Goal: Communication & Community: Answer question/provide support

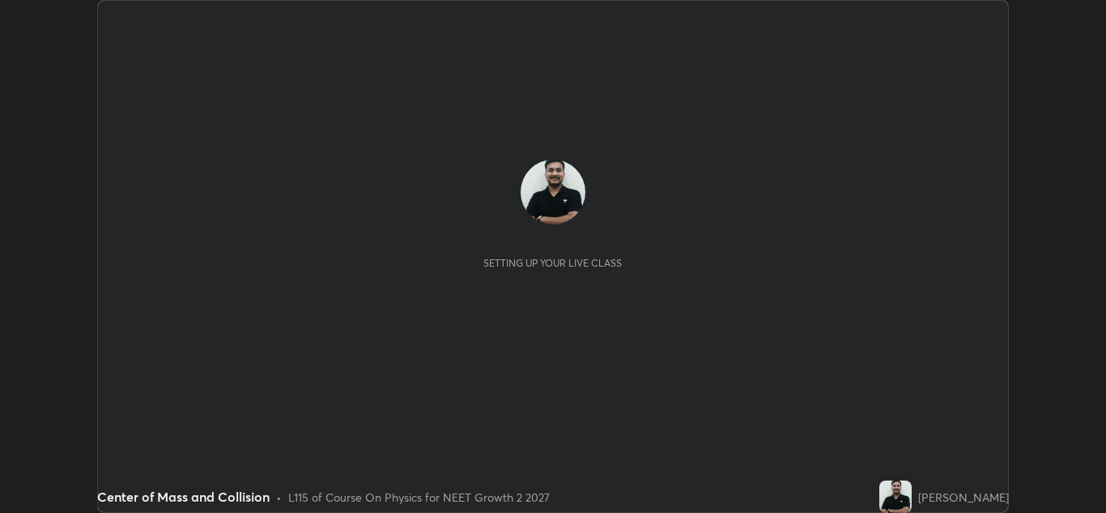
scroll to position [513, 1106]
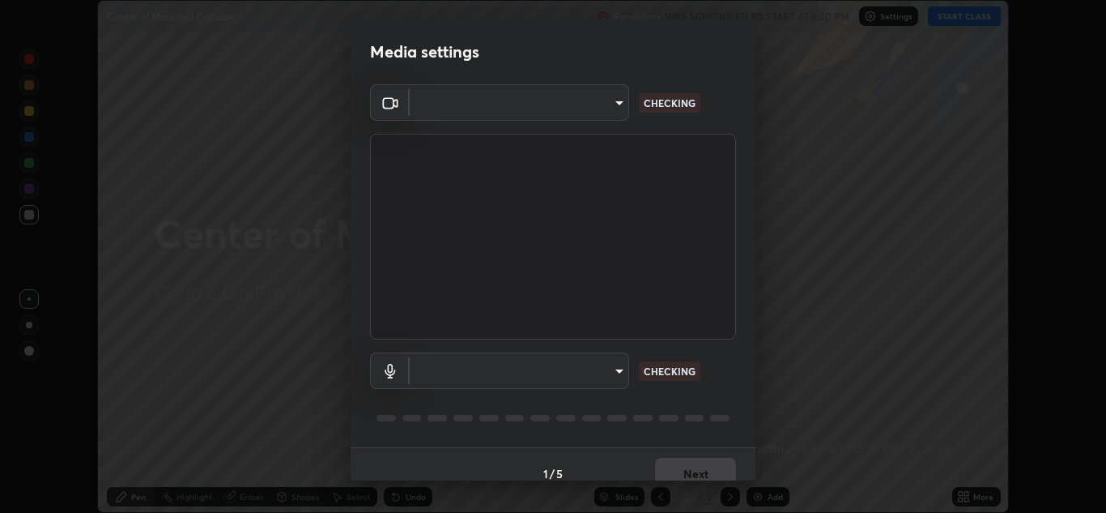
type input "e7f5d75c66a8ec01b6be6c8d9fba877b5f6738b88fd0c20368e9895a02b6f94a"
type input "communications"
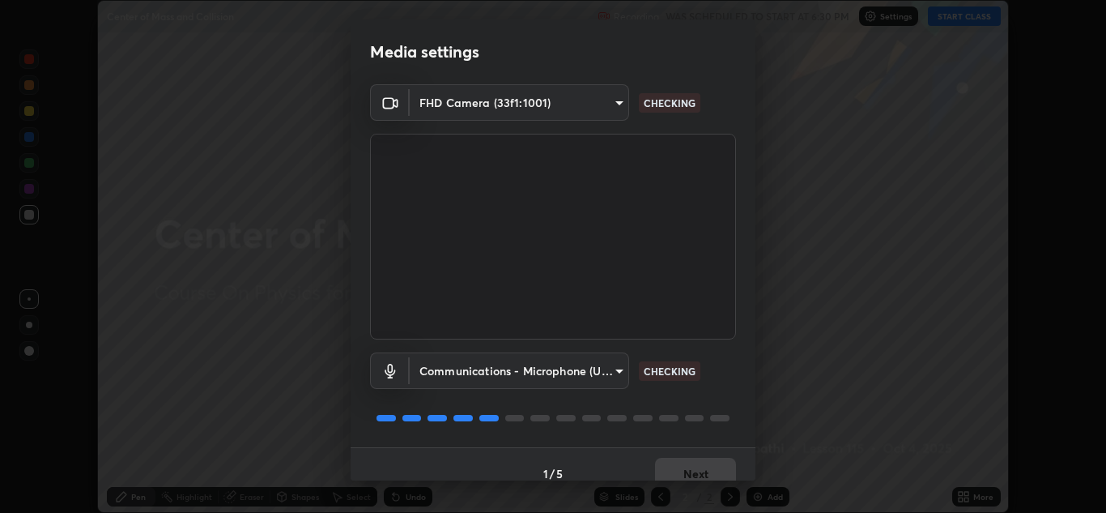
scroll to position [19, 0]
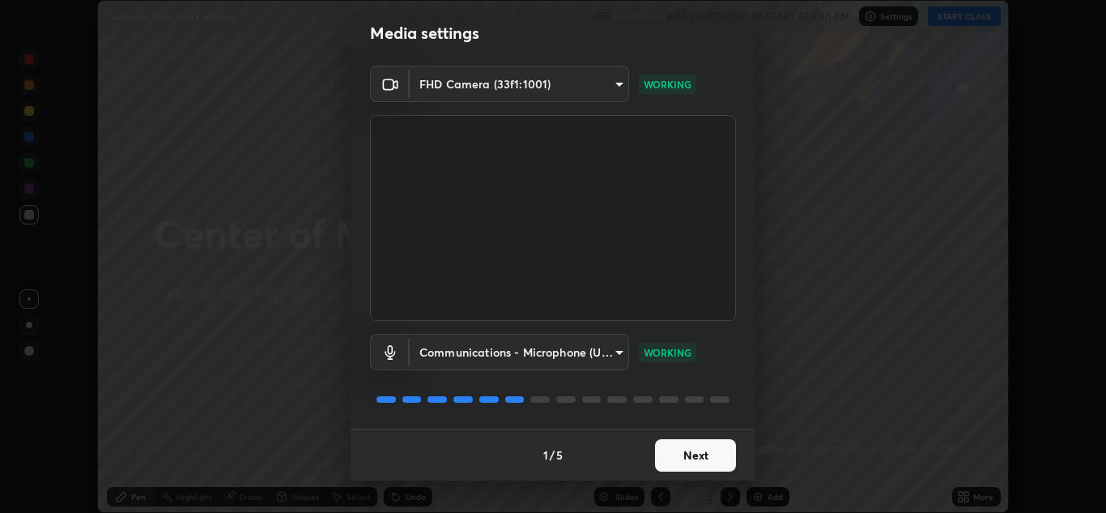
click at [691, 453] on button "Next" at bounding box center [695, 455] width 81 height 32
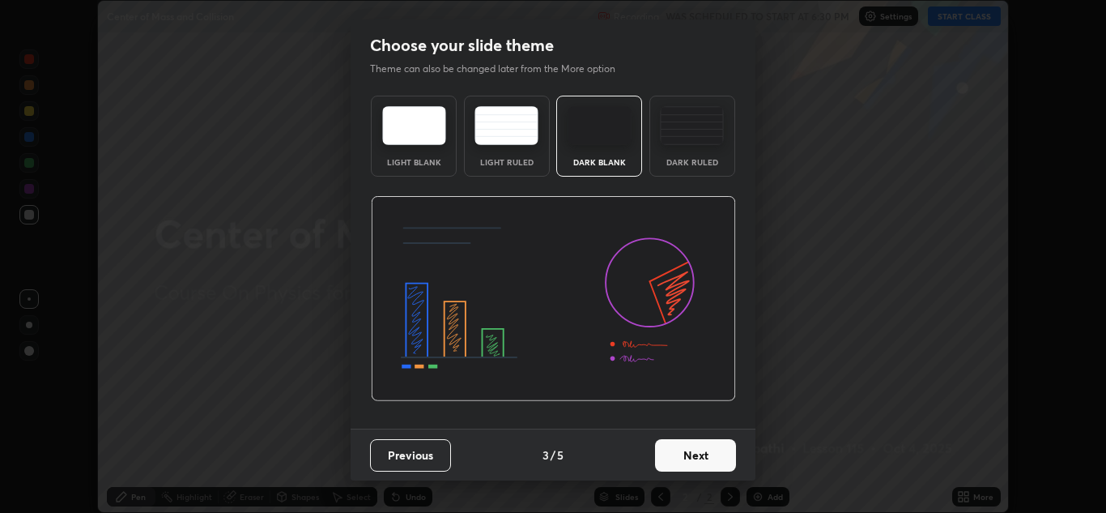
click at [687, 456] on button "Next" at bounding box center [695, 455] width 81 height 32
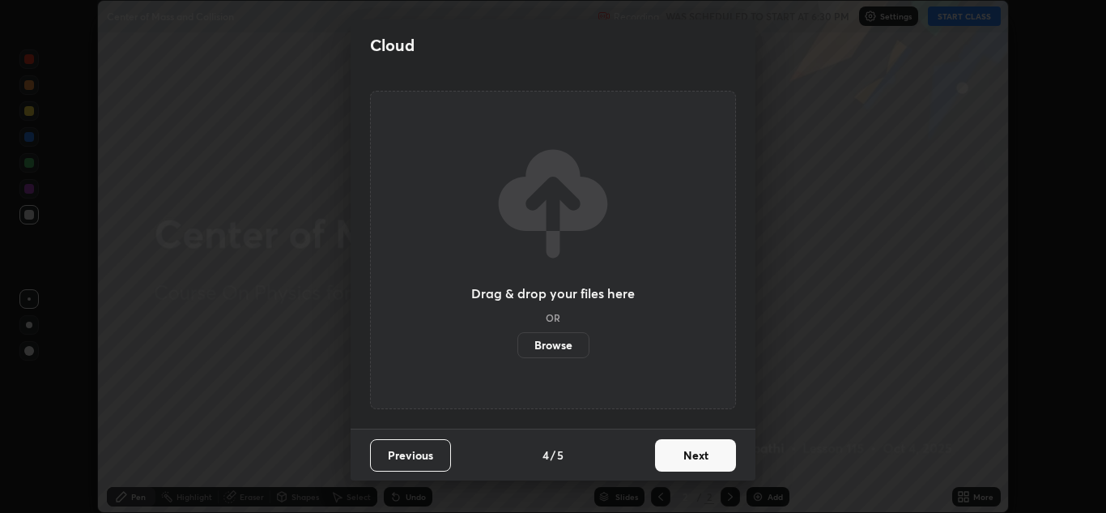
click at [687, 459] on button "Next" at bounding box center [695, 455] width 81 height 32
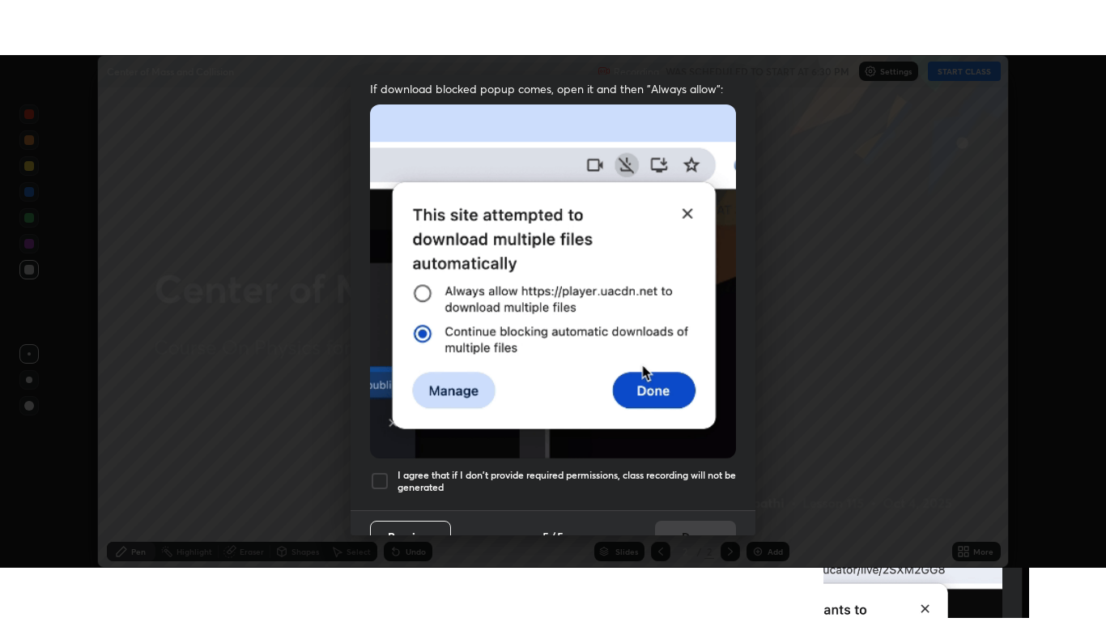
scroll to position [350, 0]
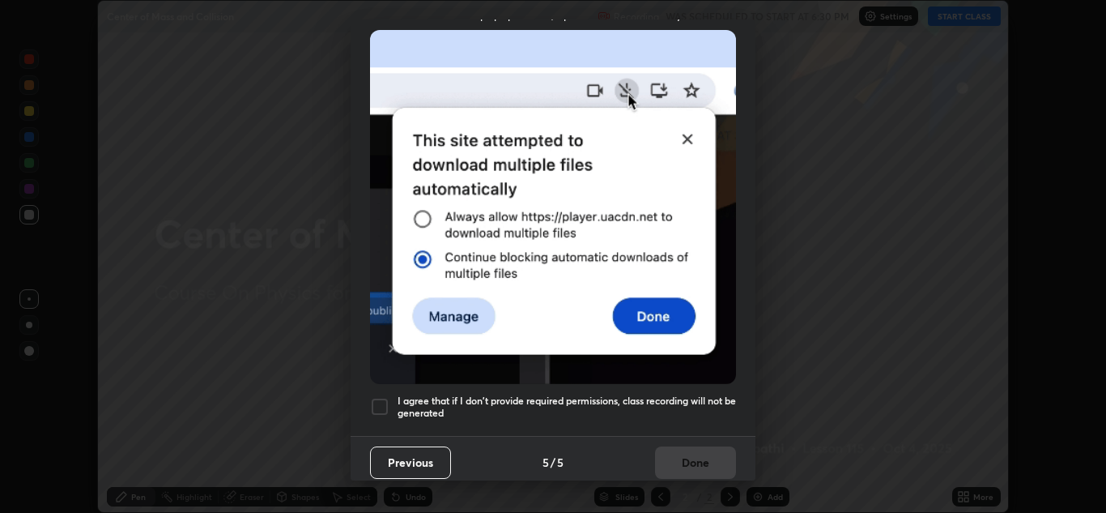
click at [377, 406] on div at bounding box center [379, 406] width 19 height 19
click at [713, 449] on button "Done" at bounding box center [695, 462] width 81 height 32
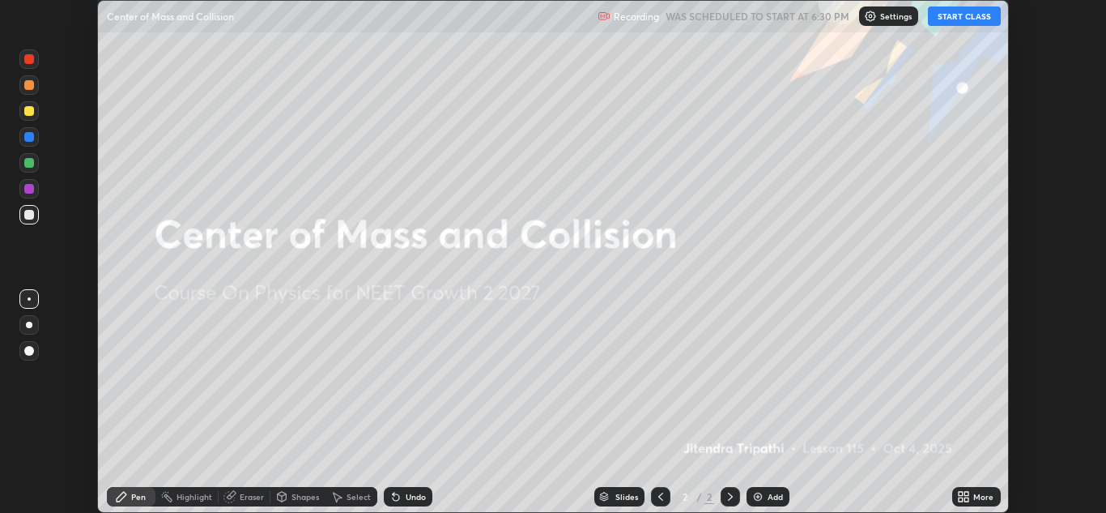
click at [978, 22] on button "START CLASS" at bounding box center [964, 15] width 73 height 19
click at [965, 497] on icon at bounding box center [966, 499] width 4 height 4
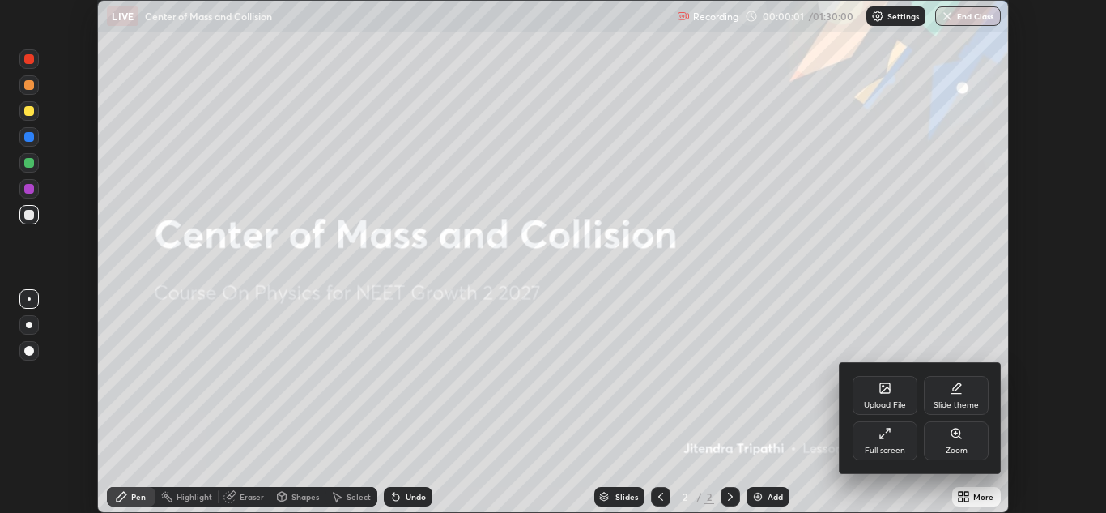
click at [894, 441] on div "Full screen" at bounding box center [885, 440] width 65 height 39
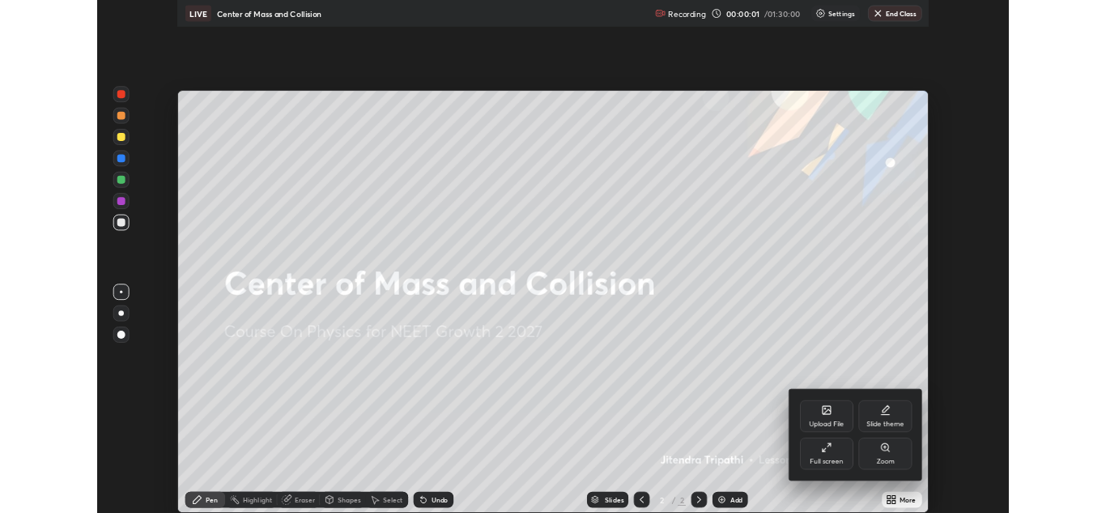
scroll to position [622, 1106]
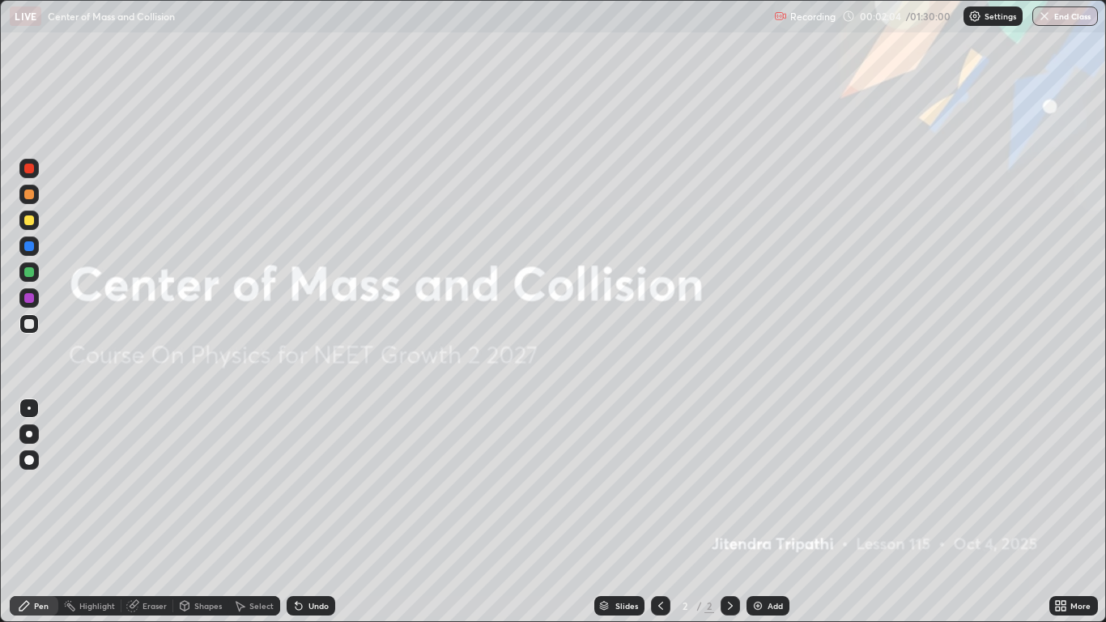
click at [776, 512] on div "Add" at bounding box center [775, 606] width 15 height 8
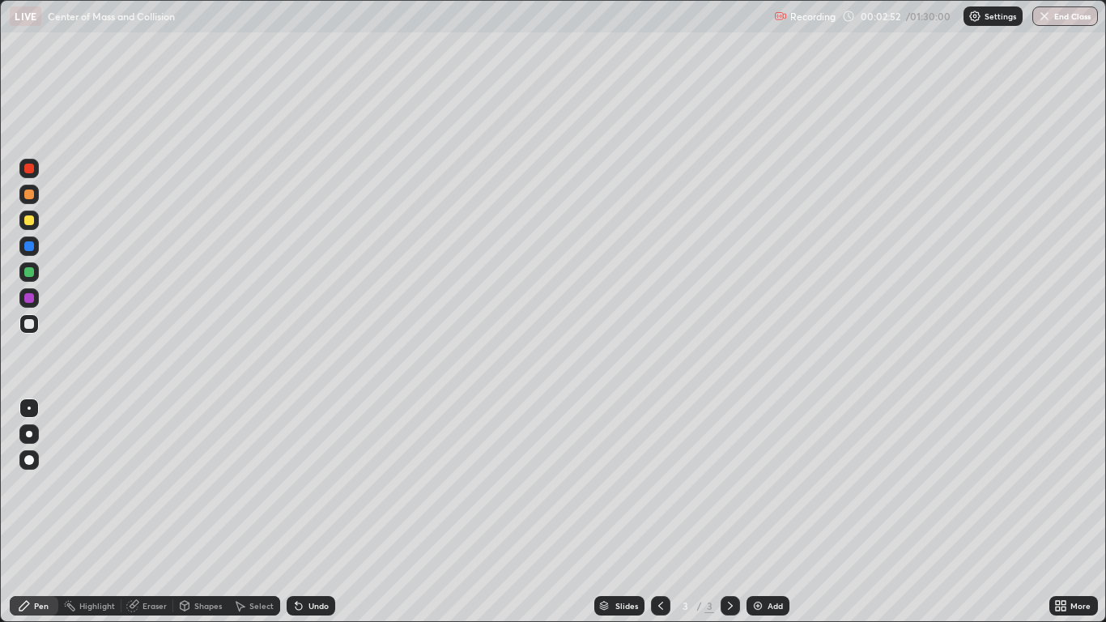
click at [30, 220] on div at bounding box center [29, 220] width 10 height 10
click at [305, 512] on div "Undo" at bounding box center [311, 605] width 49 height 19
click at [29, 169] on div at bounding box center [29, 169] width 10 height 10
click at [30, 224] on div at bounding box center [29, 220] width 10 height 10
click at [26, 271] on div at bounding box center [29, 272] width 10 height 10
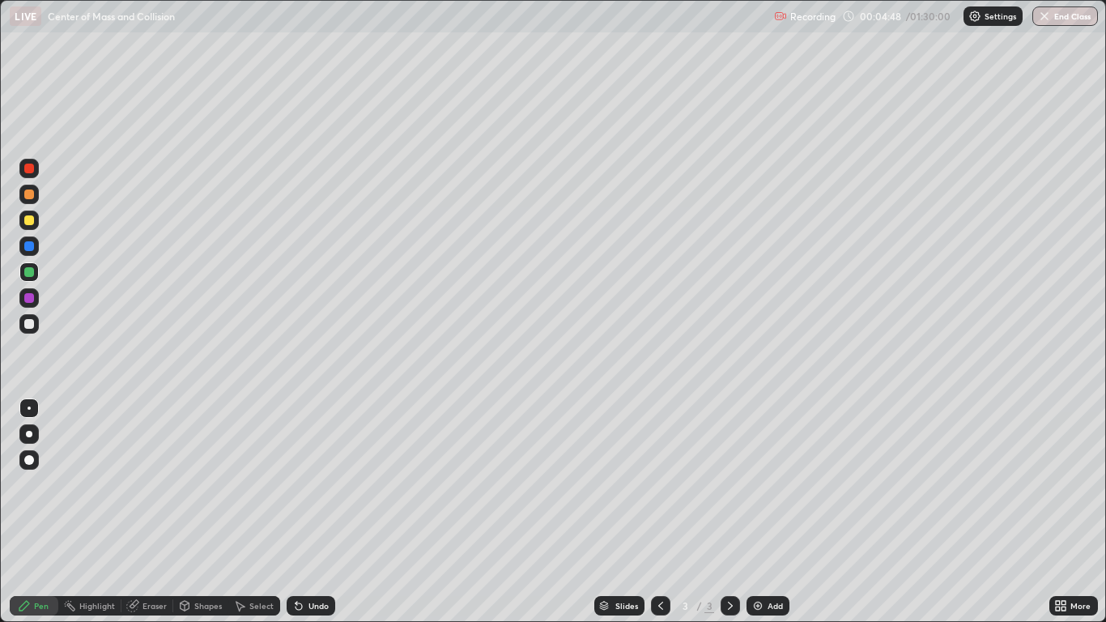
click at [26, 300] on div at bounding box center [29, 298] width 10 height 10
click at [321, 512] on div "Undo" at bounding box center [311, 605] width 49 height 19
click at [32, 325] on div at bounding box center [29, 324] width 10 height 10
click at [310, 512] on div "Undo" at bounding box center [311, 605] width 49 height 19
click at [309, 512] on div "Undo" at bounding box center [311, 605] width 49 height 19
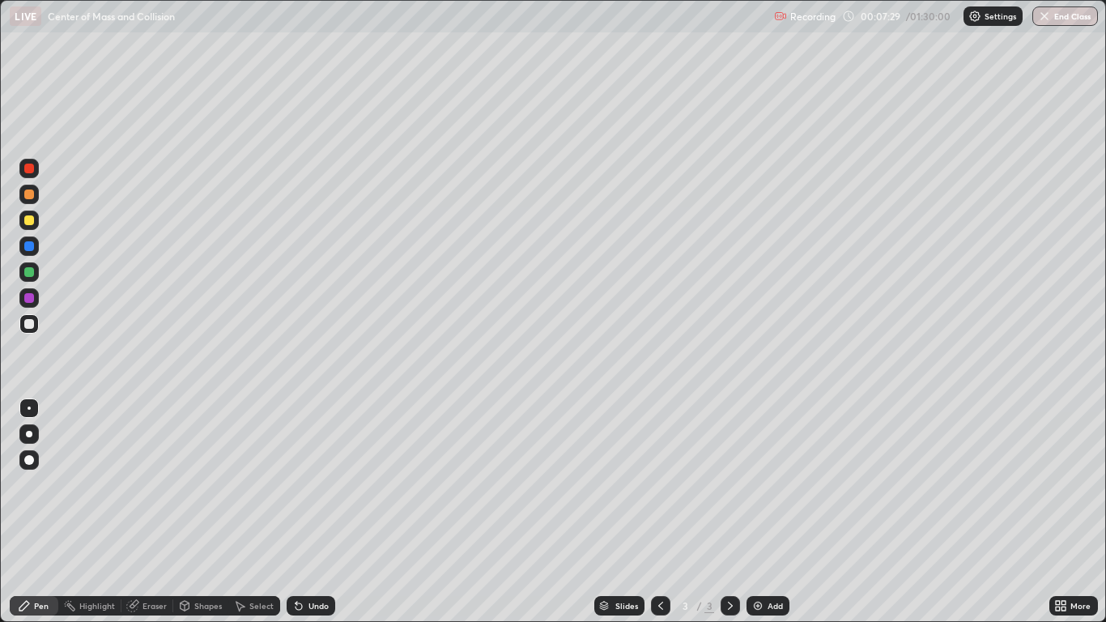
click at [29, 299] on div at bounding box center [29, 298] width 10 height 10
click at [31, 274] on div at bounding box center [29, 272] width 10 height 10
click at [26, 223] on div at bounding box center [29, 220] width 10 height 10
click at [317, 512] on div "Undo" at bounding box center [318, 606] width 20 height 8
click at [32, 321] on div at bounding box center [29, 324] width 10 height 10
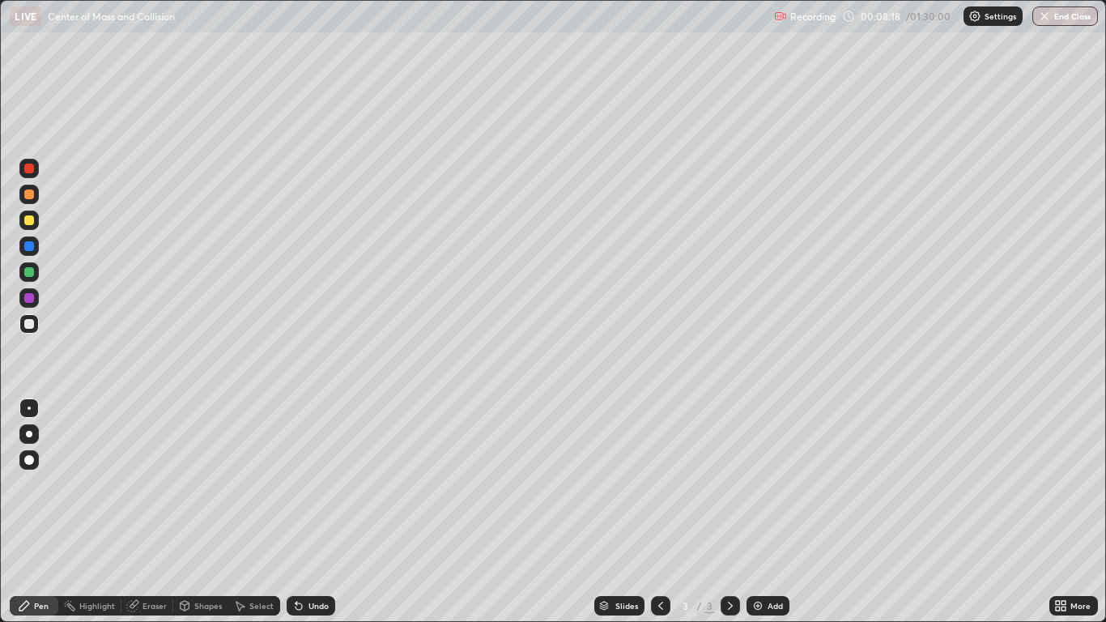
click at [30, 172] on div at bounding box center [29, 169] width 10 height 10
click at [32, 274] on div at bounding box center [29, 272] width 10 height 10
click at [770, 512] on div "Add" at bounding box center [775, 606] width 15 height 8
click at [29, 273] on div at bounding box center [29, 272] width 10 height 10
click at [660, 512] on icon at bounding box center [660, 605] width 13 height 13
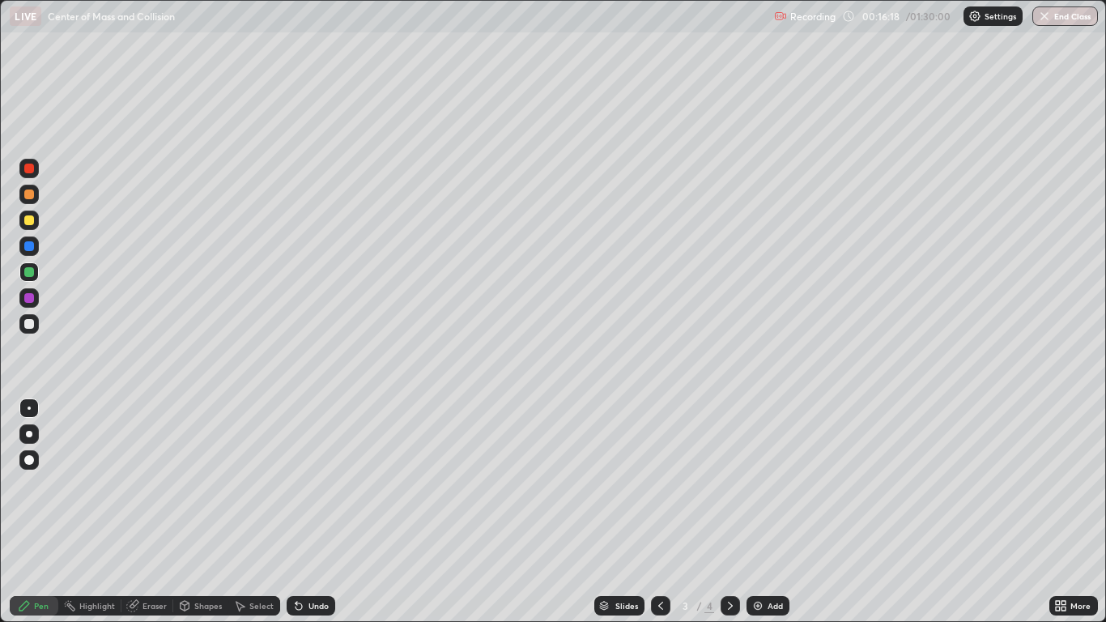
click at [730, 512] on icon at bounding box center [730, 606] width 5 height 8
click at [662, 512] on icon at bounding box center [660, 605] width 13 height 13
click at [739, 512] on div at bounding box center [730, 605] width 19 height 19
click at [659, 512] on icon at bounding box center [660, 605] width 13 height 13
click at [731, 512] on icon at bounding box center [730, 606] width 5 height 8
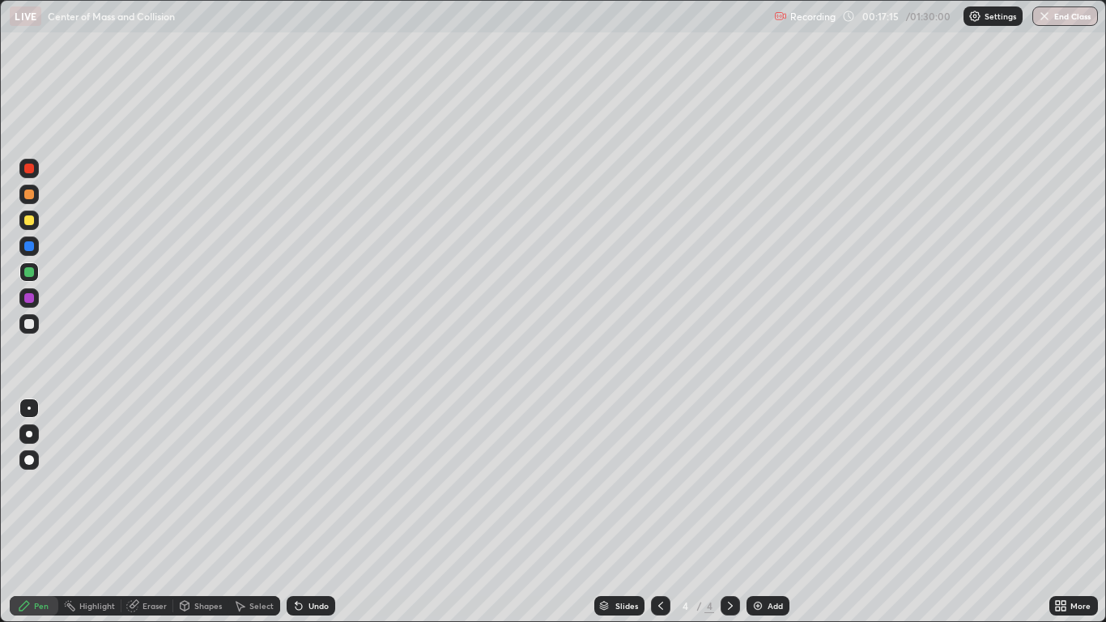
click at [660, 512] on icon at bounding box center [660, 605] width 13 height 13
click at [730, 512] on icon at bounding box center [730, 605] width 13 height 13
click at [732, 512] on icon at bounding box center [730, 605] width 13 height 13
click at [755, 512] on img at bounding box center [757, 605] width 13 height 13
click at [32, 224] on div at bounding box center [29, 220] width 10 height 10
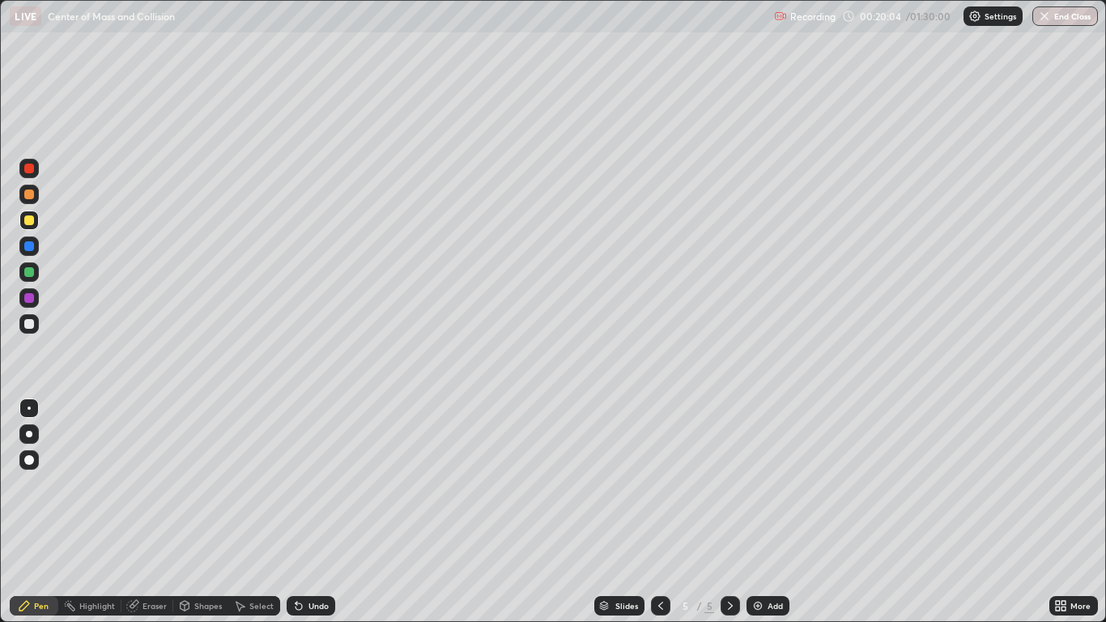
click at [311, 512] on div "Undo" at bounding box center [318, 606] width 20 height 8
click at [308, 512] on div "Undo" at bounding box center [318, 606] width 20 height 8
click at [28, 244] on div at bounding box center [29, 246] width 10 height 10
click at [30, 223] on div at bounding box center [29, 220] width 10 height 10
click at [34, 306] on div at bounding box center [28, 297] width 19 height 19
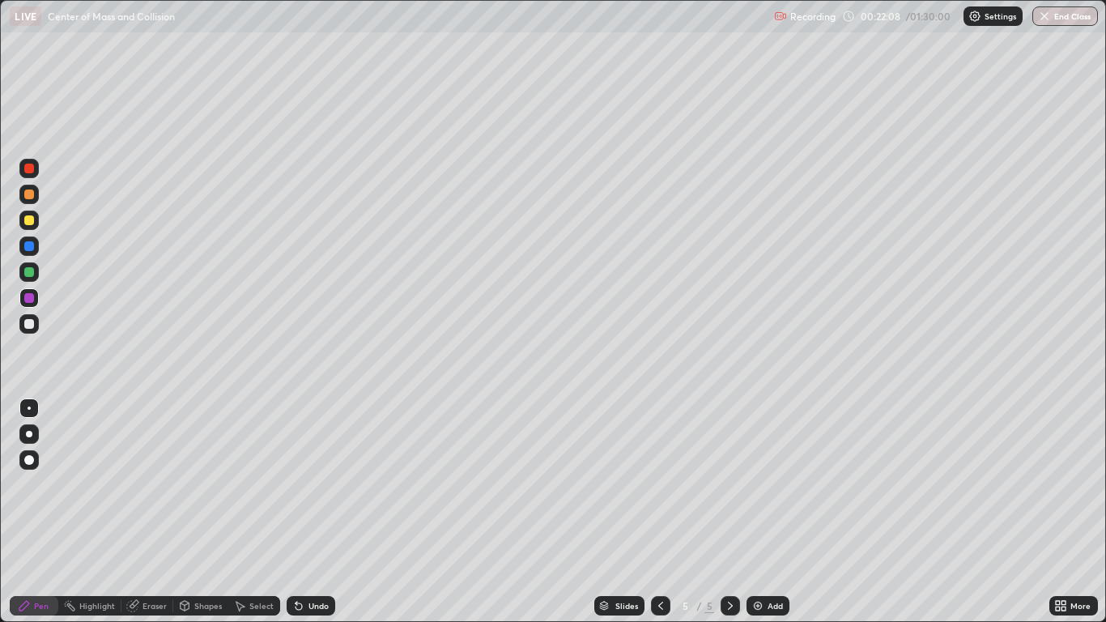
click at [27, 326] on div at bounding box center [29, 324] width 10 height 10
click at [308, 512] on div "Undo" at bounding box center [318, 606] width 20 height 8
click at [311, 512] on div "Undo" at bounding box center [318, 606] width 20 height 8
click at [310, 512] on div "Undo" at bounding box center [318, 606] width 20 height 8
click at [32, 306] on div at bounding box center [28, 297] width 19 height 19
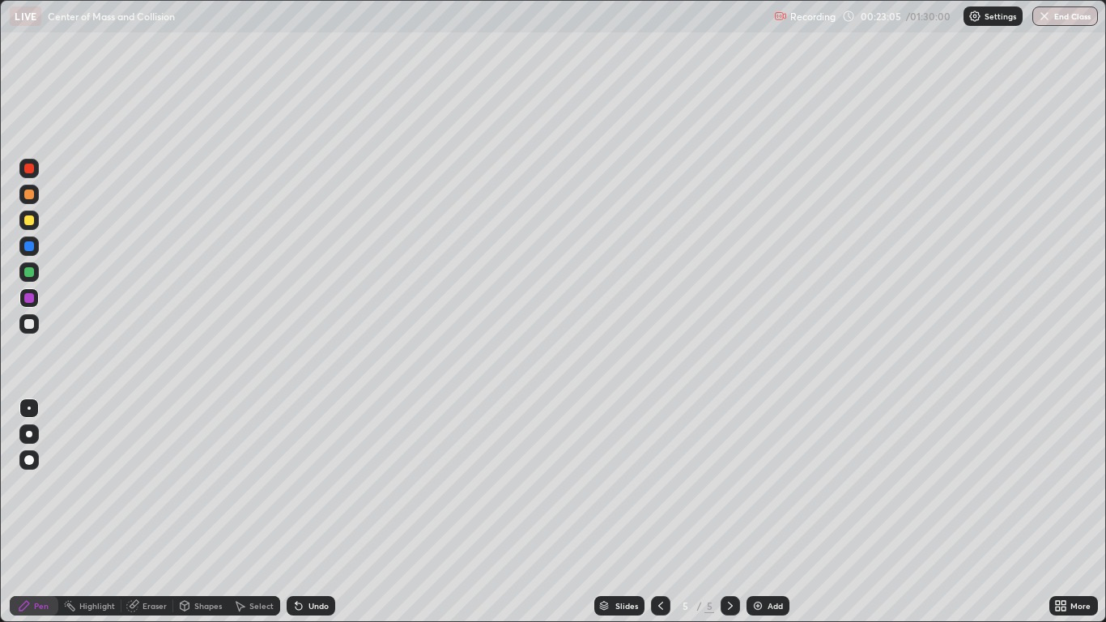
click at [313, 512] on div "Undo" at bounding box center [318, 606] width 20 height 8
click at [28, 323] on div at bounding box center [29, 324] width 10 height 10
click at [30, 220] on div at bounding box center [29, 220] width 10 height 10
click at [774, 512] on div "Add" at bounding box center [775, 606] width 15 height 8
click at [30, 325] on div at bounding box center [29, 324] width 10 height 10
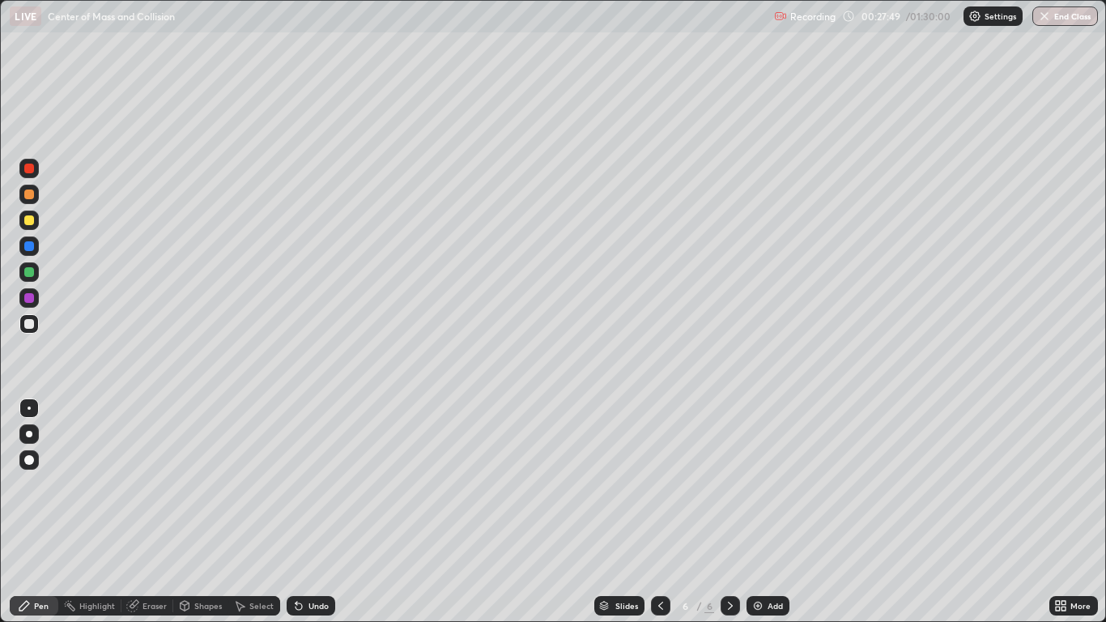
click at [205, 512] on div "Shapes" at bounding box center [208, 606] width 28 height 8
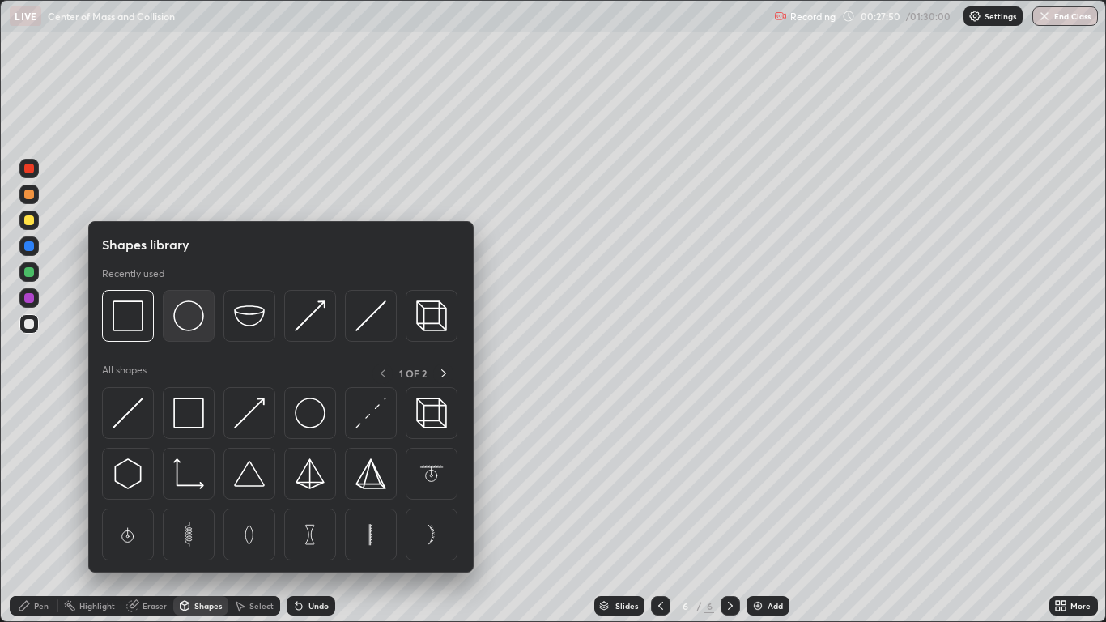
click at [186, 322] on img at bounding box center [188, 315] width 31 height 31
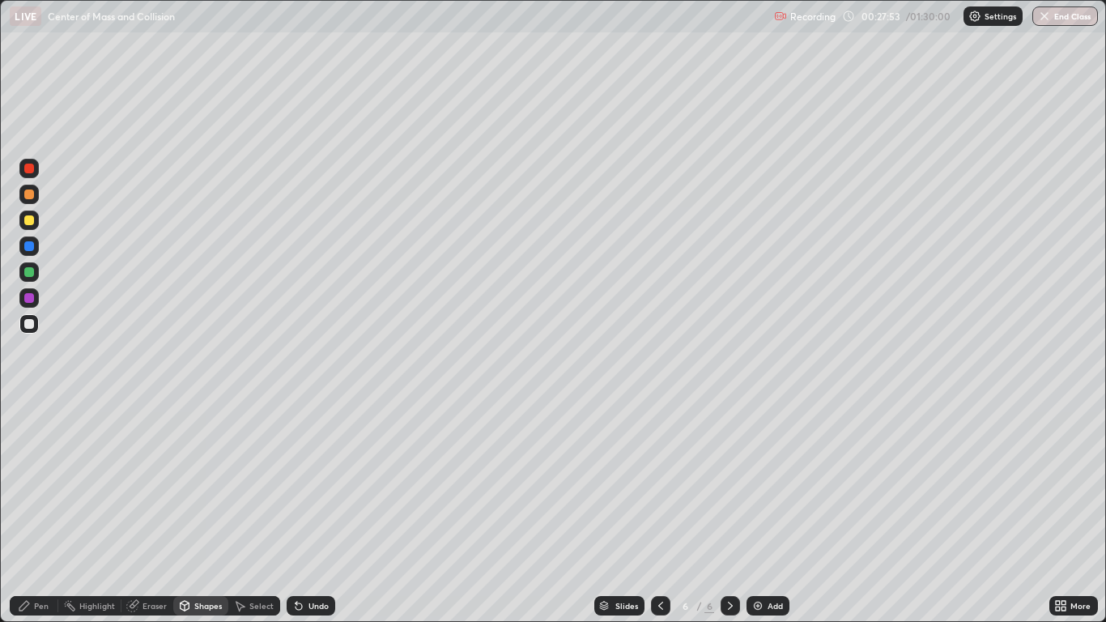
click at [26, 220] on div at bounding box center [29, 220] width 10 height 10
click at [47, 512] on div "Pen" at bounding box center [41, 606] width 15 height 8
click at [153, 512] on div "Eraser" at bounding box center [155, 606] width 24 height 8
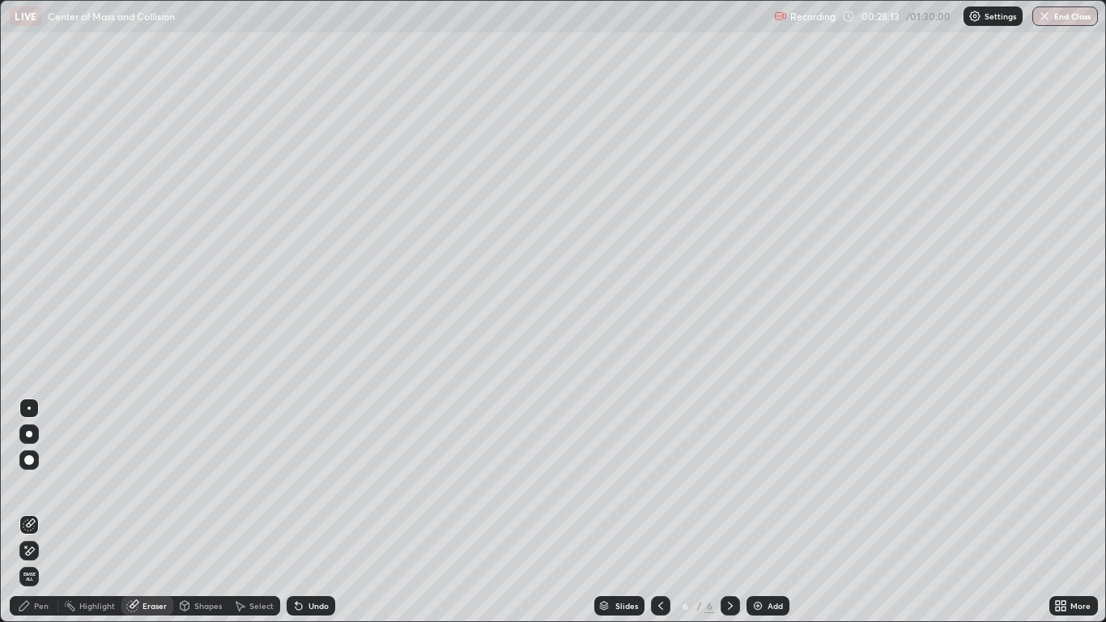
click at [32, 512] on icon at bounding box center [29, 524] width 13 height 13
click at [35, 512] on div "Pen" at bounding box center [41, 606] width 15 height 8
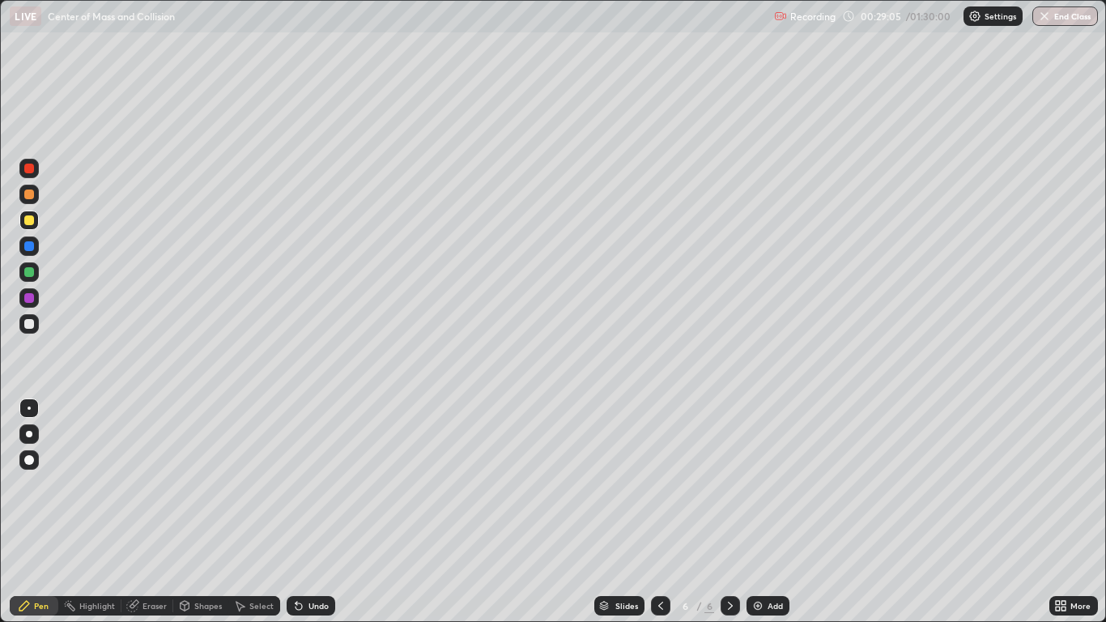
click at [314, 512] on div "Undo" at bounding box center [318, 606] width 20 height 8
click at [321, 512] on div "Undo" at bounding box center [318, 606] width 20 height 8
click at [325, 512] on div "Undo" at bounding box center [318, 606] width 20 height 8
click at [325, 512] on div "Undo" at bounding box center [311, 605] width 49 height 19
click at [317, 512] on div "Undo" at bounding box center [318, 606] width 20 height 8
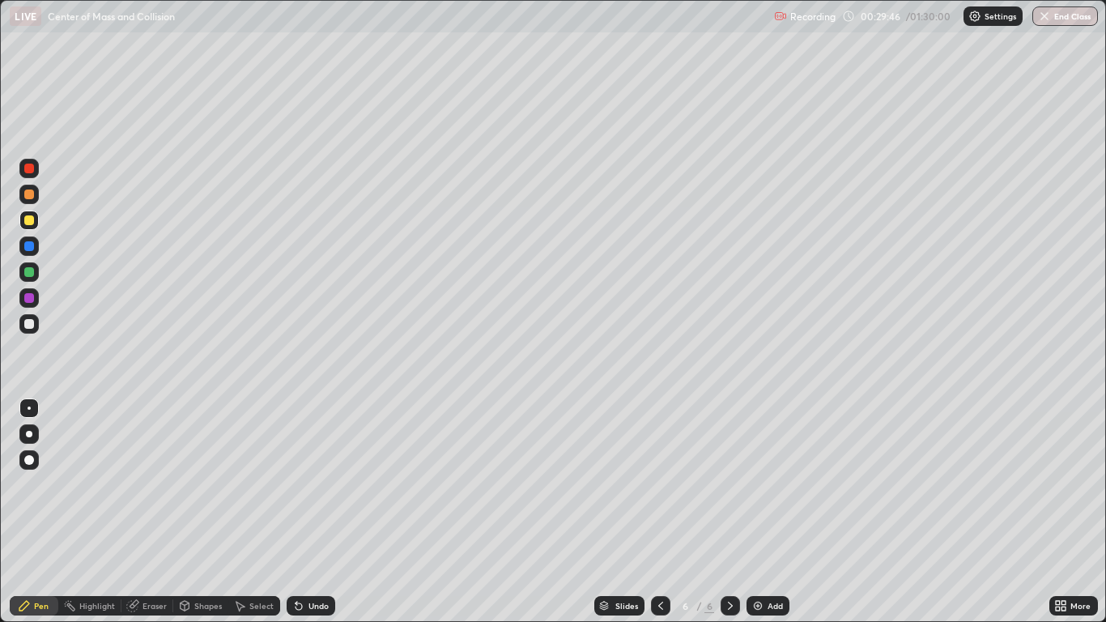
click at [319, 512] on div "Undo" at bounding box center [311, 605] width 49 height 19
click at [315, 512] on div "Undo" at bounding box center [311, 605] width 49 height 19
click at [313, 512] on div "Undo" at bounding box center [318, 606] width 20 height 8
click at [312, 512] on div "Undo" at bounding box center [318, 606] width 20 height 8
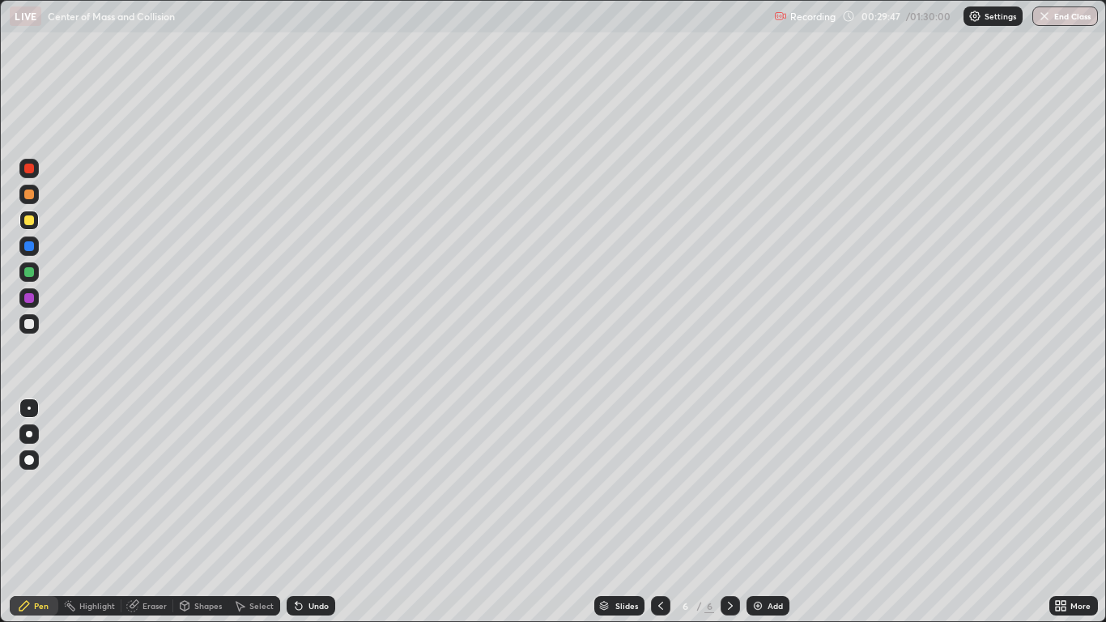
click at [311, 512] on div "Undo" at bounding box center [318, 606] width 20 height 8
click at [30, 298] on div at bounding box center [29, 298] width 10 height 10
click at [32, 223] on div at bounding box center [29, 220] width 10 height 10
click at [36, 173] on div at bounding box center [28, 168] width 19 height 19
click at [33, 247] on div at bounding box center [29, 246] width 10 height 10
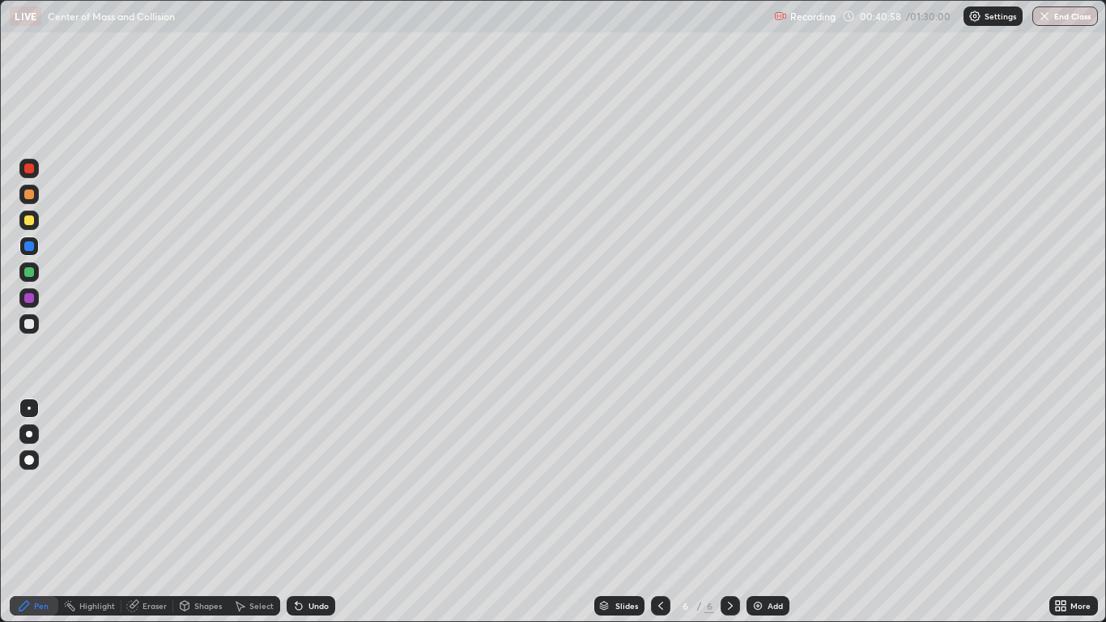
click at [667, 512] on div at bounding box center [660, 605] width 19 height 19
click at [730, 512] on icon at bounding box center [730, 605] width 13 height 13
click at [768, 512] on div "Add" at bounding box center [775, 606] width 15 height 8
click at [36, 274] on div at bounding box center [28, 271] width 19 height 19
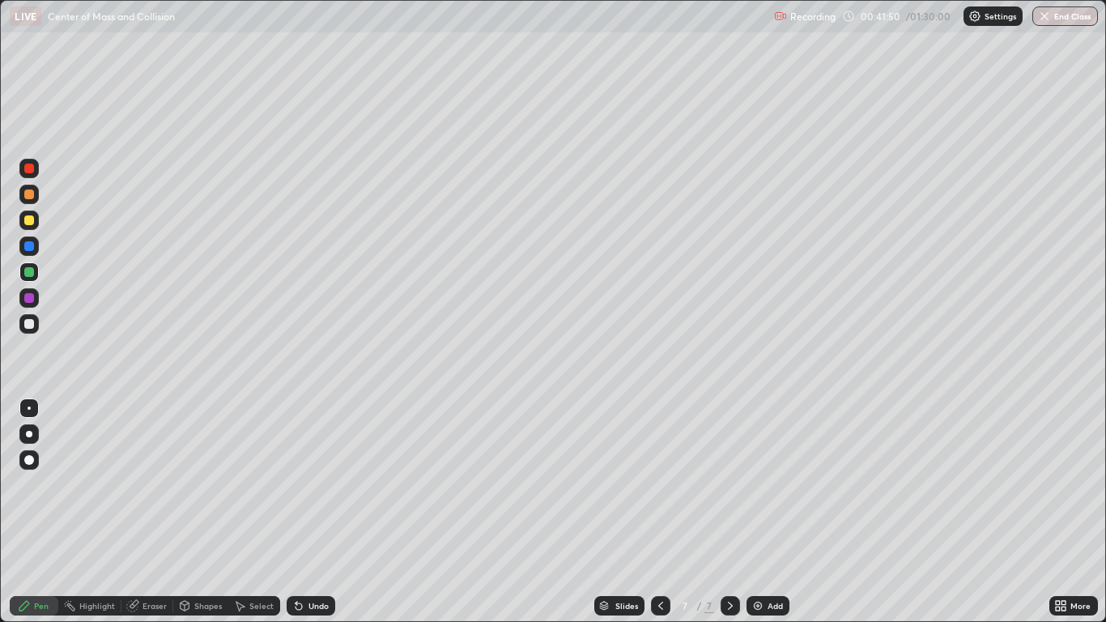
click at [143, 512] on div "Eraser" at bounding box center [155, 606] width 24 height 8
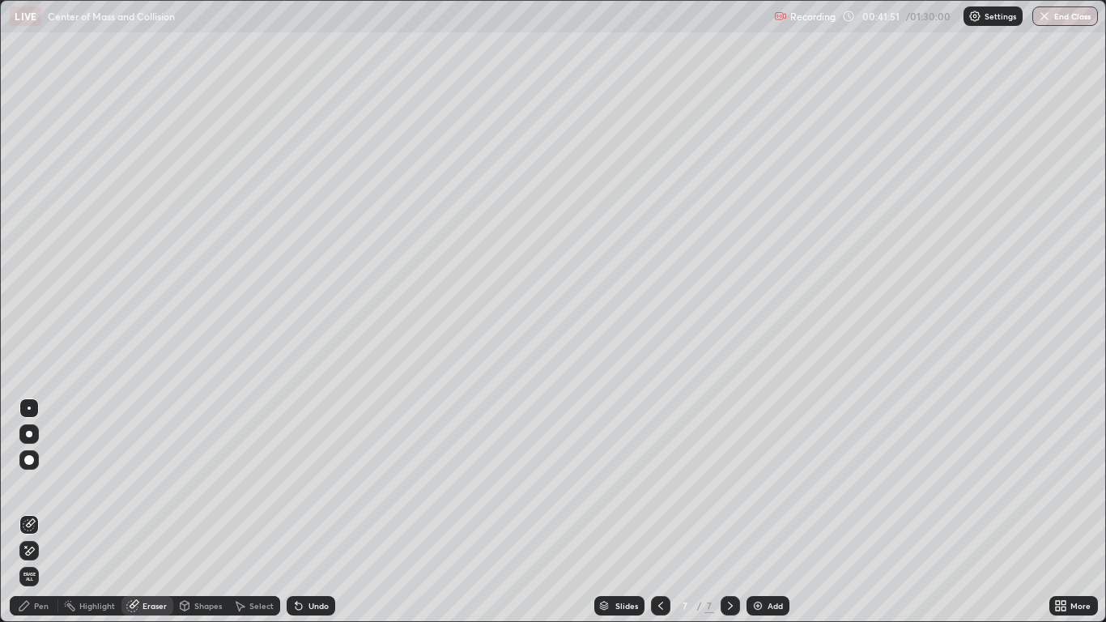
click at [40, 512] on div "Pen" at bounding box center [41, 606] width 15 height 8
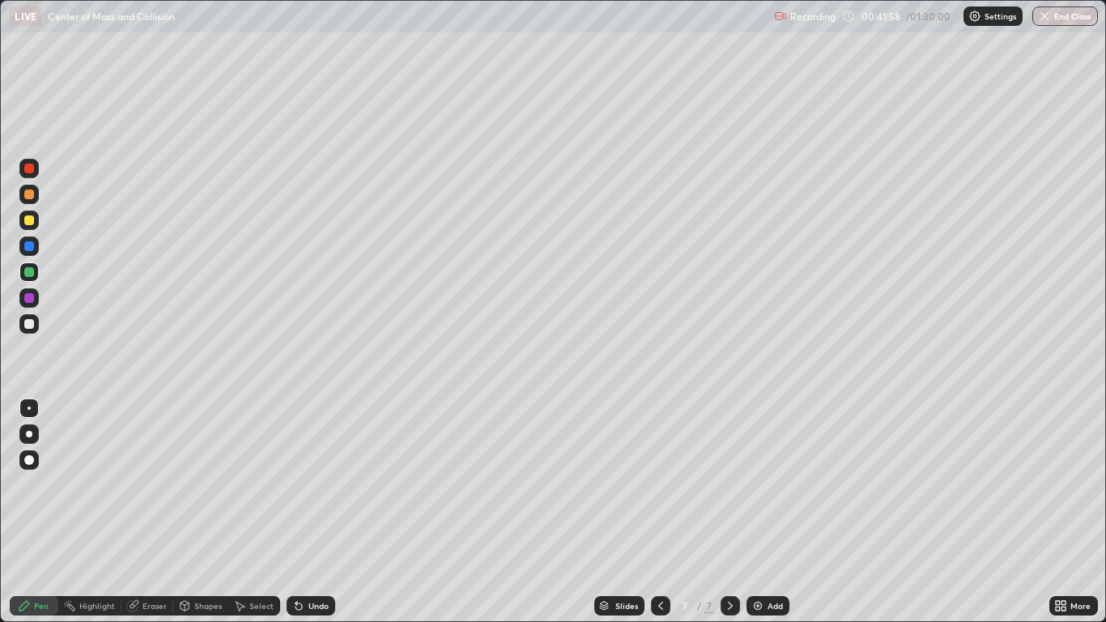
click at [656, 512] on div at bounding box center [660, 605] width 19 height 19
click at [660, 512] on icon at bounding box center [660, 605] width 13 height 13
click at [654, 512] on icon at bounding box center [660, 605] width 13 height 13
click at [721, 512] on div at bounding box center [730, 605] width 19 height 19
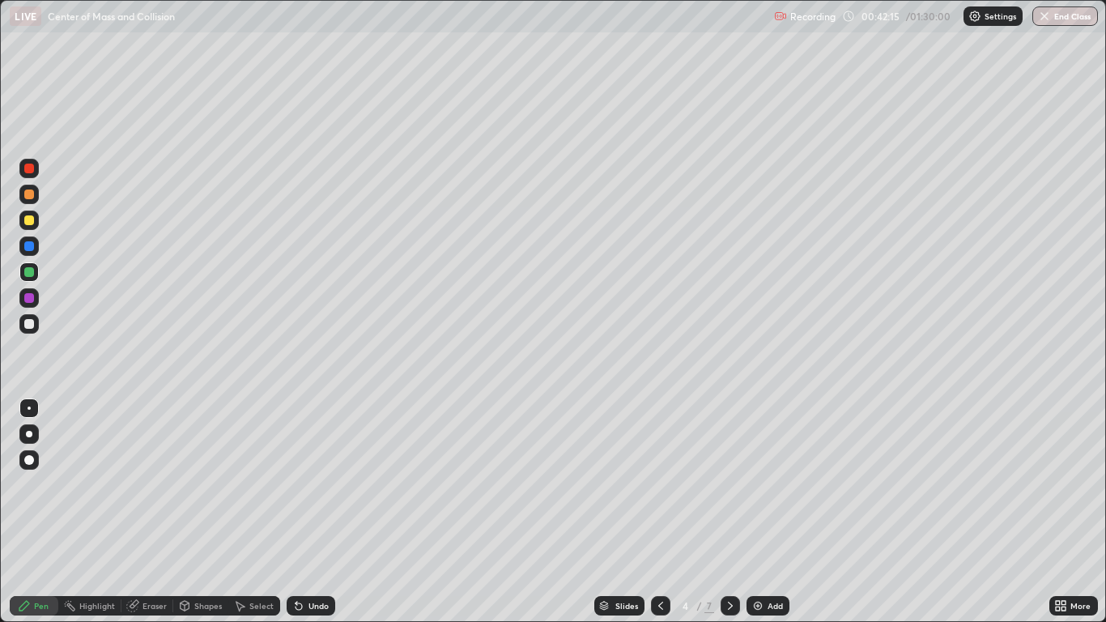
click at [721, 512] on div at bounding box center [730, 605] width 19 height 19
click at [726, 512] on div at bounding box center [730, 605] width 19 height 19
click at [721, 512] on div at bounding box center [730, 605] width 19 height 19
click at [729, 512] on div at bounding box center [730, 605] width 19 height 19
click at [36, 172] on div at bounding box center [28, 168] width 19 height 19
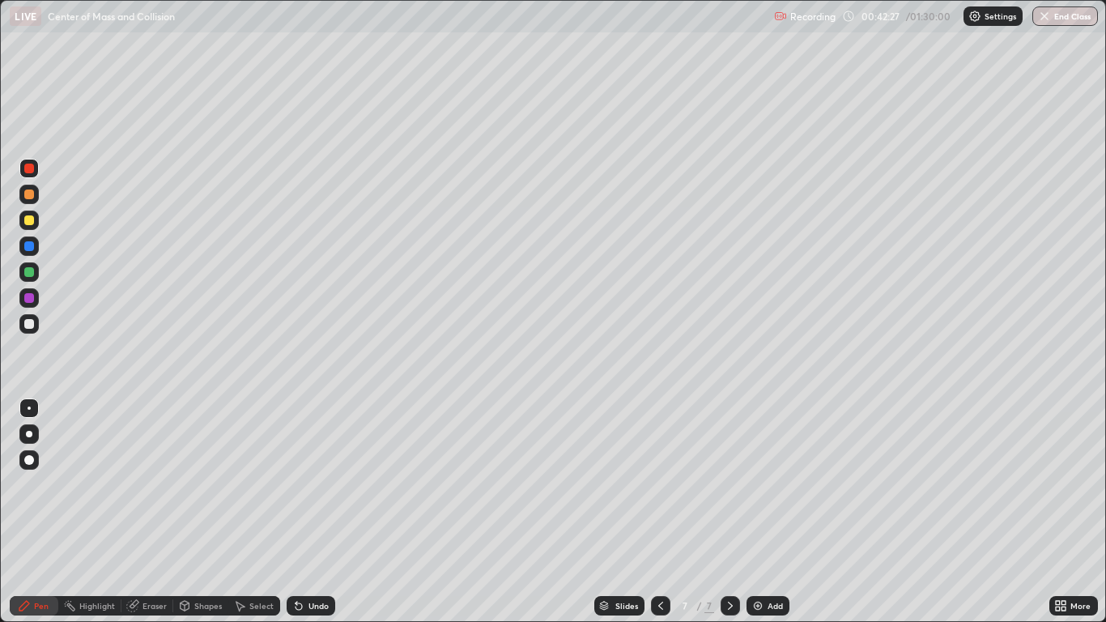
click at [305, 512] on div "Undo" at bounding box center [311, 605] width 49 height 19
click at [310, 512] on div "Undo" at bounding box center [311, 605] width 49 height 19
click at [774, 512] on div "Add" at bounding box center [775, 606] width 15 height 8
click at [30, 223] on div at bounding box center [29, 220] width 10 height 10
click at [32, 223] on div at bounding box center [29, 220] width 10 height 10
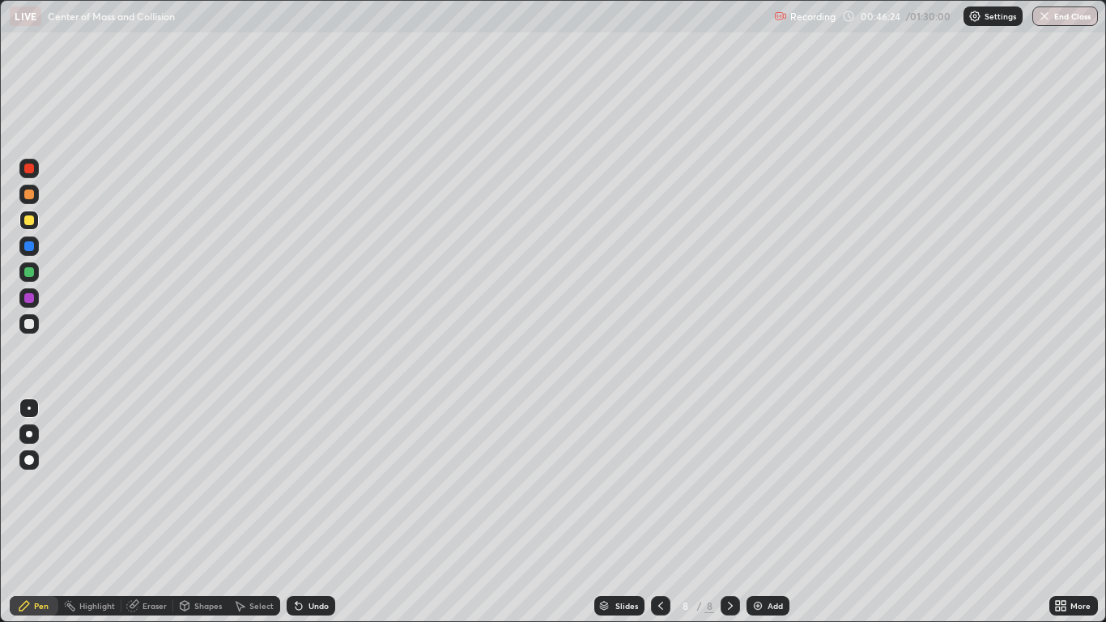
click at [28, 279] on div at bounding box center [28, 271] width 19 height 19
click at [30, 272] on div at bounding box center [29, 272] width 10 height 10
click at [199, 512] on div "Shapes" at bounding box center [208, 606] width 28 height 8
click at [157, 512] on div "Eraser" at bounding box center [155, 606] width 24 height 8
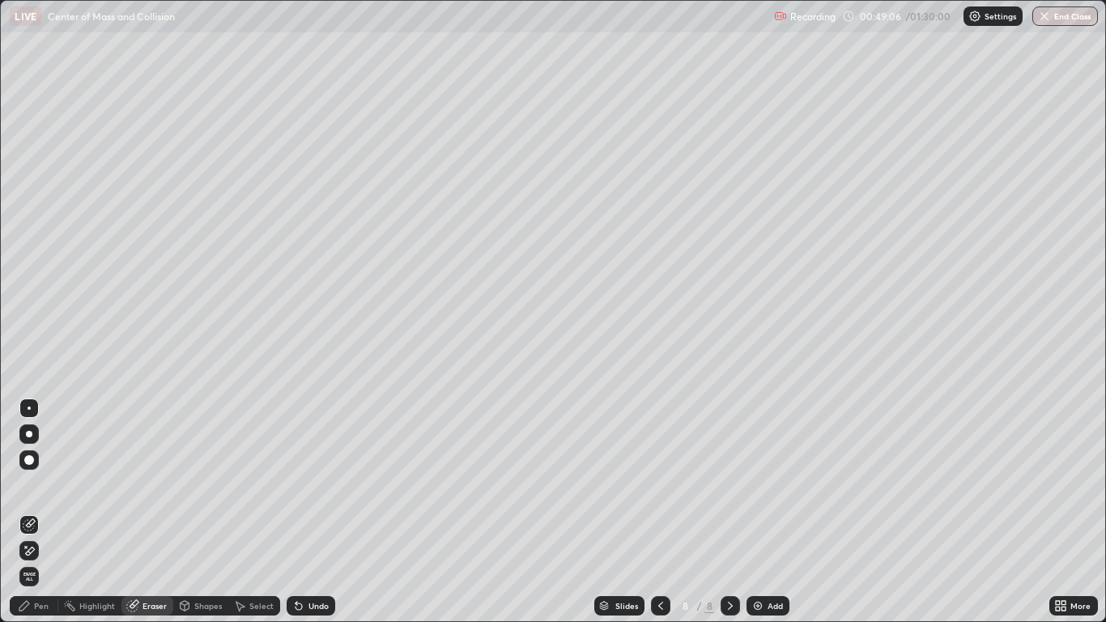
click at [32, 512] on icon at bounding box center [29, 551] width 13 height 14
click at [41, 512] on div "Pen" at bounding box center [41, 606] width 15 height 8
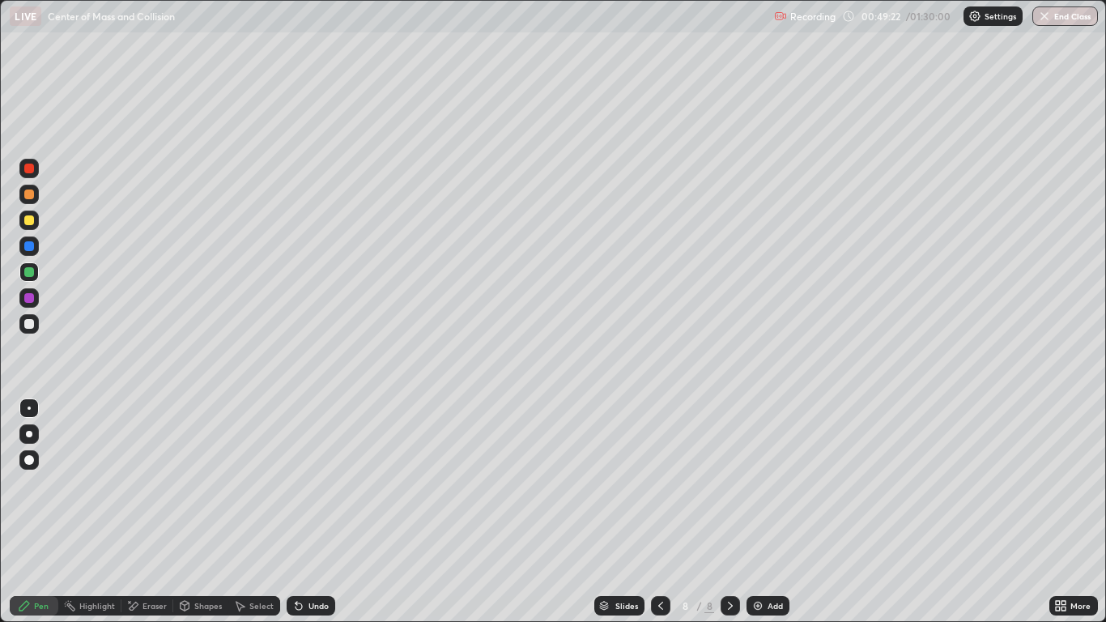
click at [30, 295] on div at bounding box center [29, 298] width 10 height 10
click at [315, 512] on div "Undo" at bounding box center [318, 606] width 20 height 8
click at [317, 512] on div "Undo" at bounding box center [311, 605] width 49 height 19
click at [316, 512] on div "Undo" at bounding box center [311, 605] width 49 height 19
click at [324, 512] on div "Undo" at bounding box center [318, 606] width 20 height 8
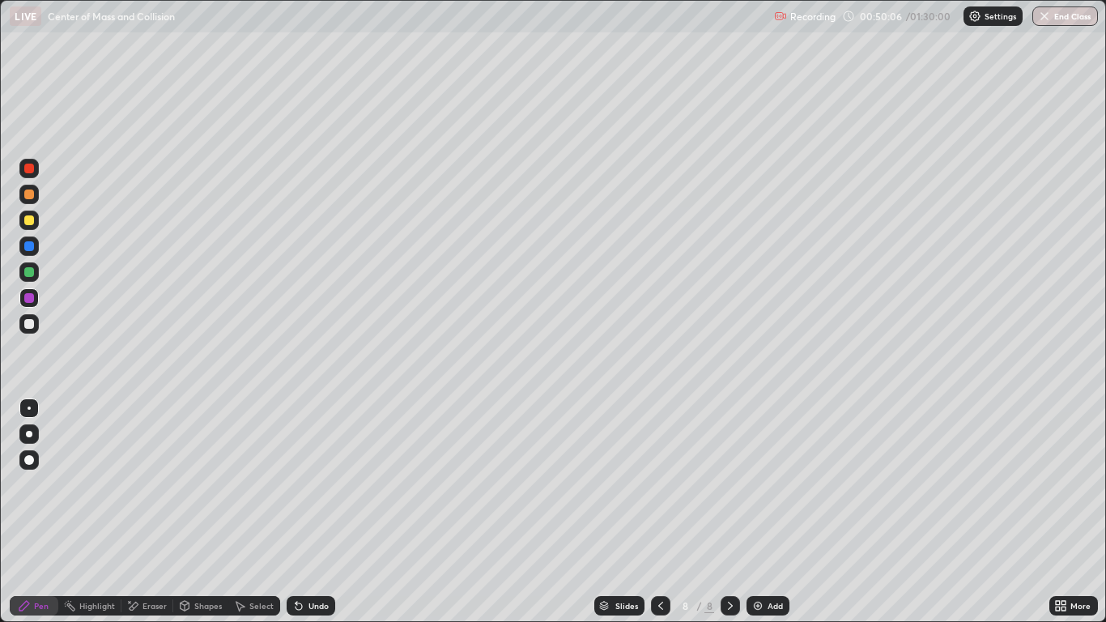
click at [317, 512] on div "Undo" at bounding box center [318, 606] width 20 height 8
click at [308, 512] on div "Undo" at bounding box center [318, 606] width 20 height 8
click at [309, 512] on div "Undo" at bounding box center [318, 606] width 20 height 8
click at [313, 512] on div "Undo" at bounding box center [318, 606] width 20 height 8
click at [749, 512] on div "Add" at bounding box center [768, 605] width 43 height 19
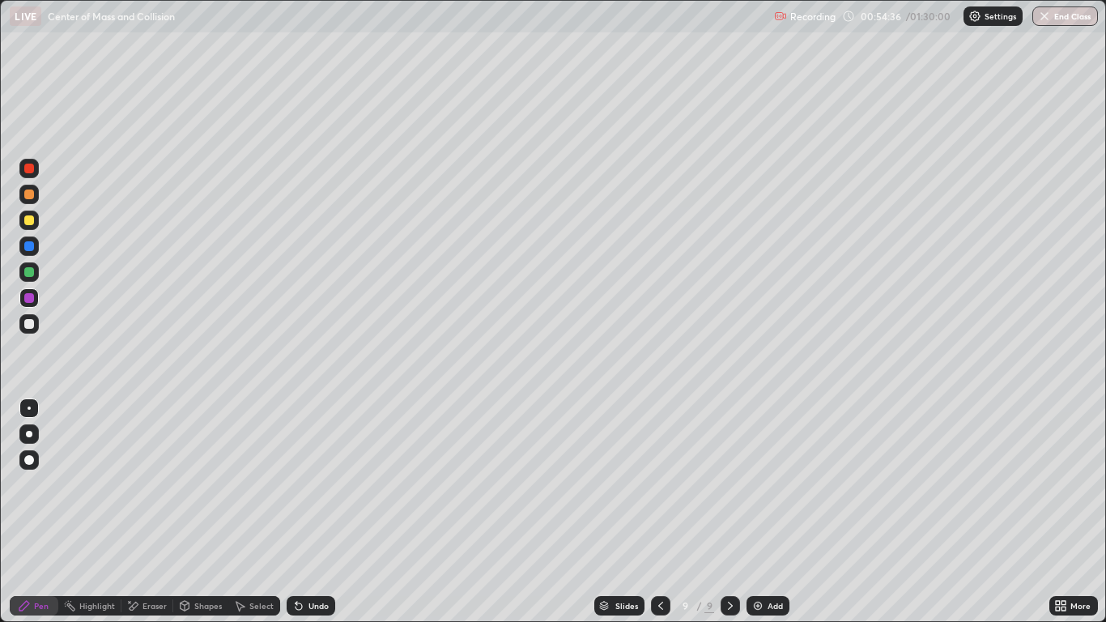
click at [662, 512] on icon at bounding box center [660, 605] width 13 height 13
click at [728, 512] on icon at bounding box center [730, 605] width 13 height 13
click at [657, 512] on icon at bounding box center [660, 605] width 13 height 13
click at [730, 512] on icon at bounding box center [730, 606] width 5 height 8
click at [32, 224] on div at bounding box center [29, 220] width 10 height 10
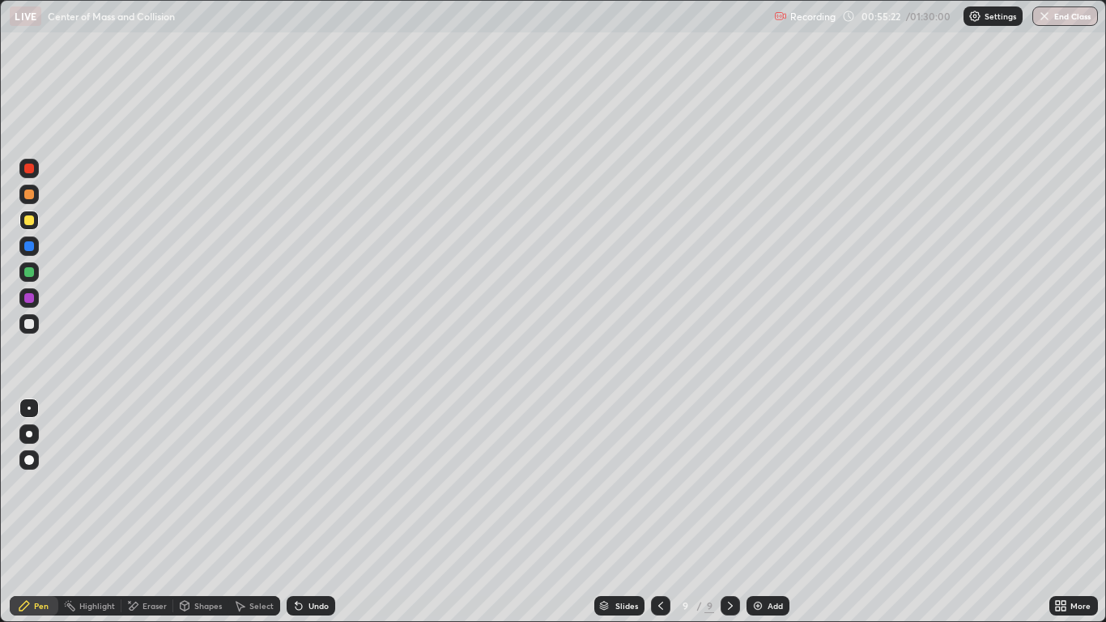
click at [660, 512] on icon at bounding box center [660, 605] width 13 height 13
click at [29, 169] on div at bounding box center [29, 169] width 10 height 10
click at [728, 512] on icon at bounding box center [730, 605] width 13 height 13
click at [30, 246] on div at bounding box center [29, 246] width 10 height 10
click at [30, 267] on div at bounding box center [29, 272] width 10 height 10
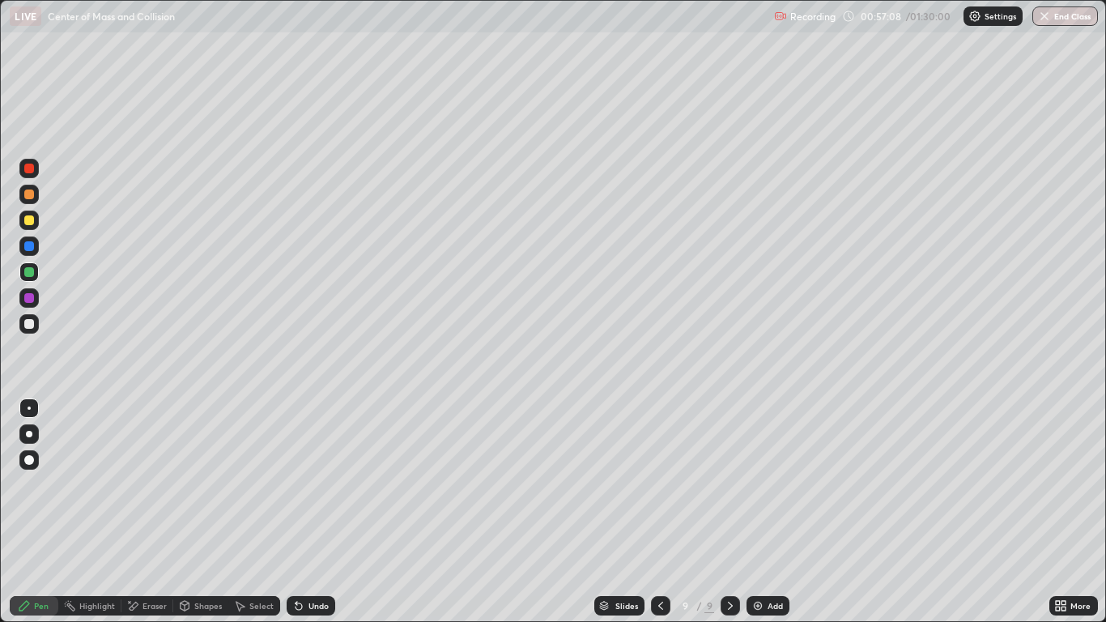
click at [323, 512] on div "Undo" at bounding box center [318, 606] width 20 height 8
click at [330, 512] on div "Undo" at bounding box center [311, 605] width 49 height 19
click at [329, 512] on div "Undo" at bounding box center [311, 605] width 49 height 19
click at [327, 512] on div "Undo" at bounding box center [311, 605] width 49 height 19
click at [328, 512] on div "Undo" at bounding box center [311, 605] width 49 height 19
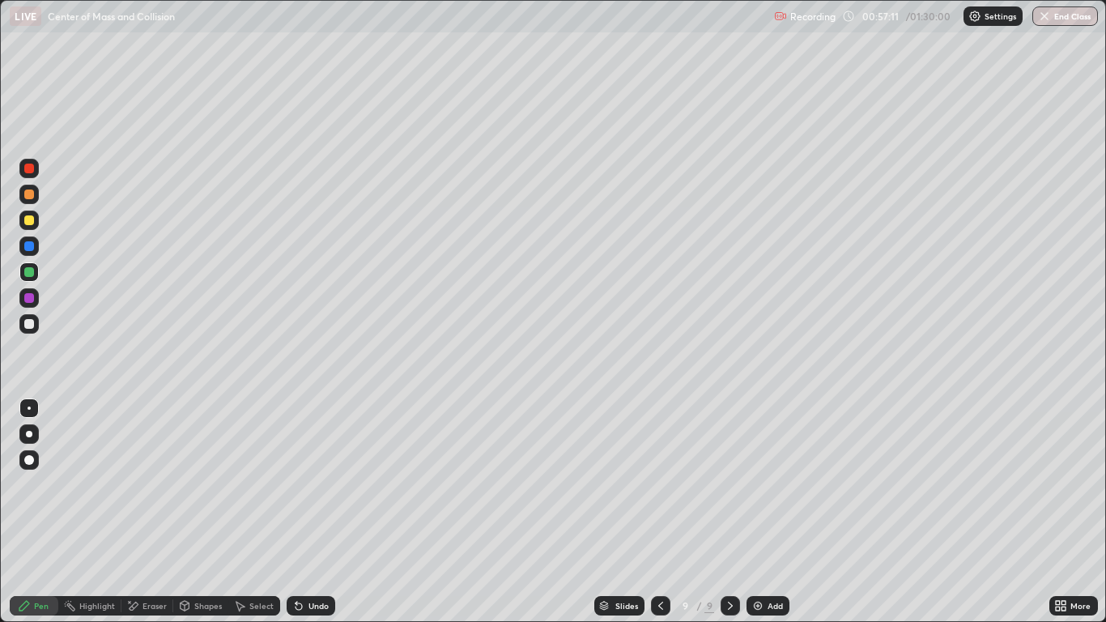
click at [35, 170] on div at bounding box center [28, 168] width 19 height 19
click at [36, 219] on div at bounding box center [28, 220] width 19 height 19
click at [739, 512] on div at bounding box center [730, 605] width 19 height 19
click at [759, 512] on img at bounding box center [757, 605] width 13 height 13
click at [35, 275] on div at bounding box center [28, 271] width 19 height 19
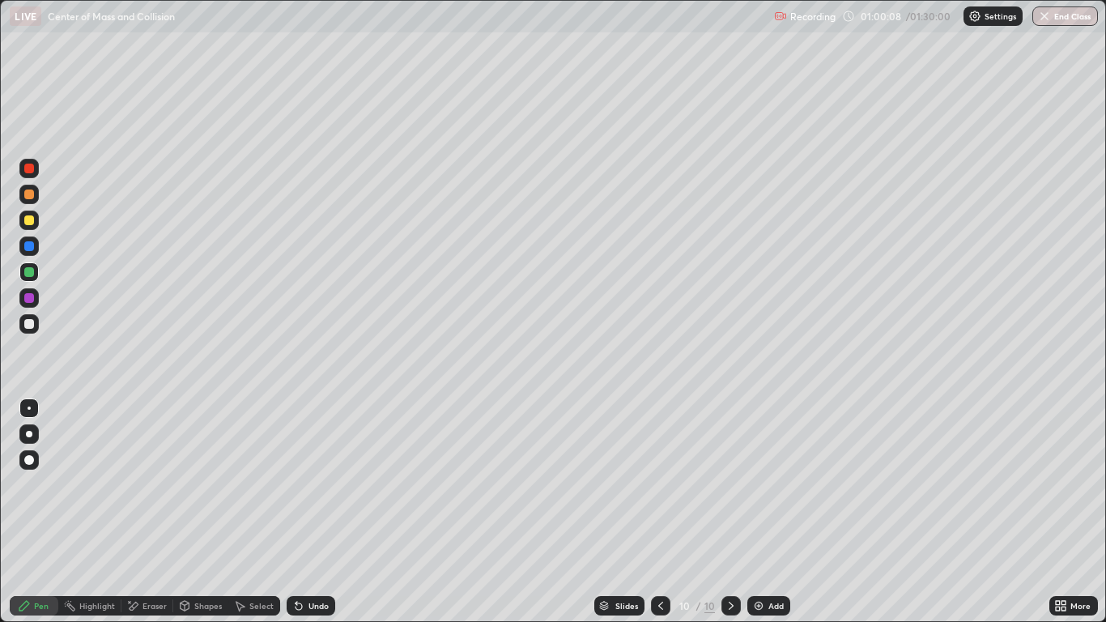
click at [40, 512] on div "Pen" at bounding box center [41, 606] width 15 height 8
click at [320, 512] on div "Undo" at bounding box center [311, 605] width 49 height 19
click at [316, 512] on div "Undo" at bounding box center [318, 606] width 20 height 8
click at [316, 512] on div "Undo" at bounding box center [311, 605] width 49 height 19
click at [36, 198] on div at bounding box center [28, 194] width 19 height 19
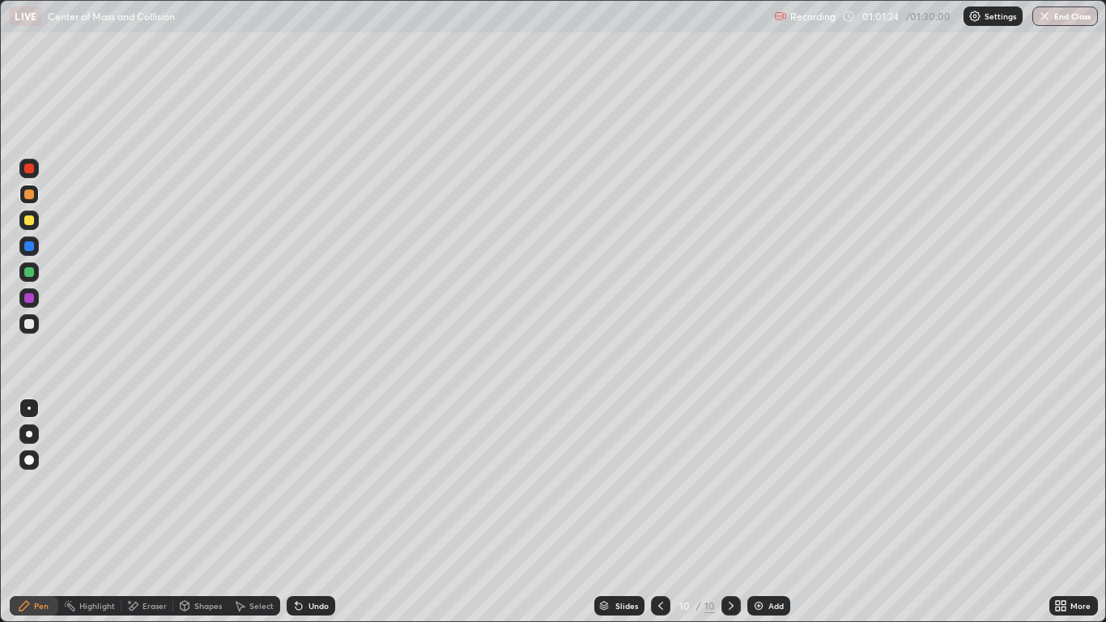
click at [32, 322] on div at bounding box center [29, 324] width 10 height 10
click at [38, 172] on div at bounding box center [28, 168] width 19 height 19
click at [150, 512] on div "Eraser" at bounding box center [155, 606] width 24 height 8
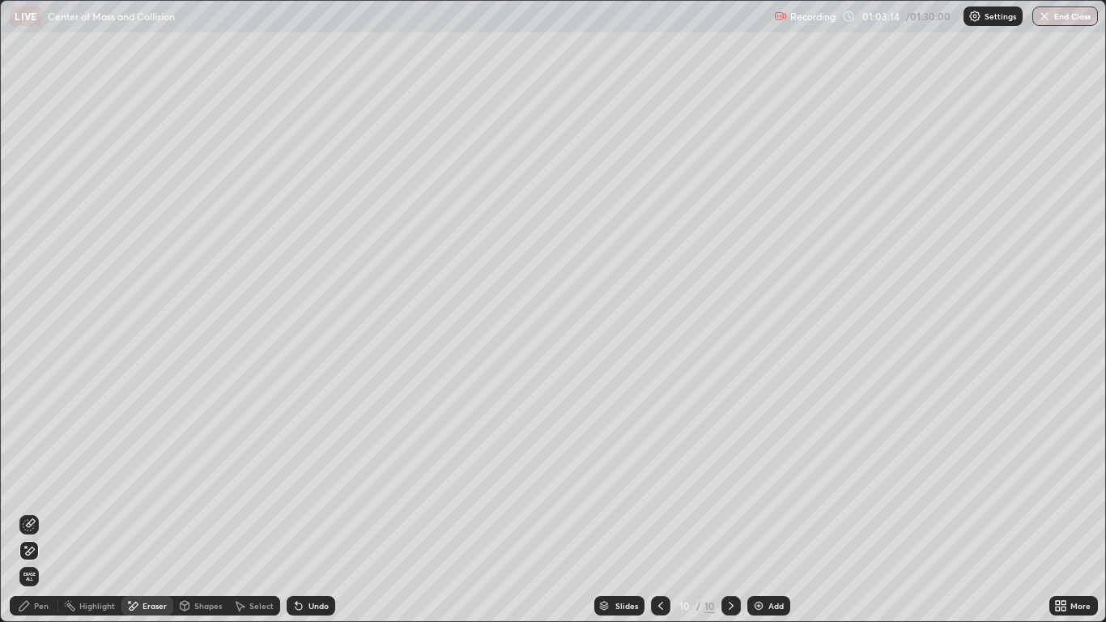
click at [32, 512] on div "Pen" at bounding box center [34, 605] width 49 height 19
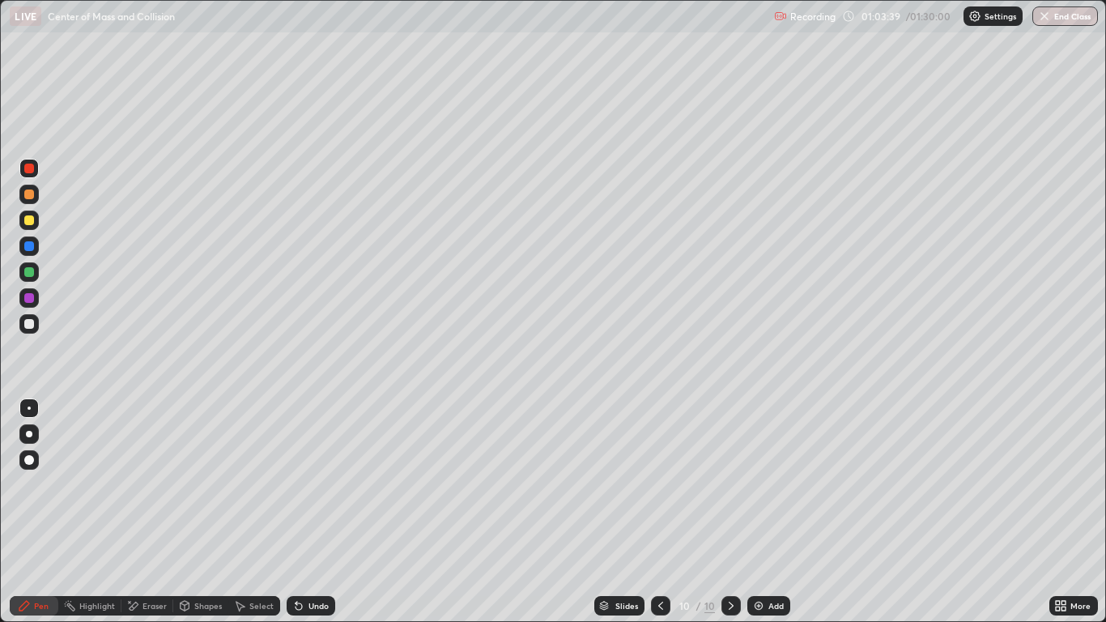
click at [156, 512] on div "Eraser" at bounding box center [155, 606] width 24 height 8
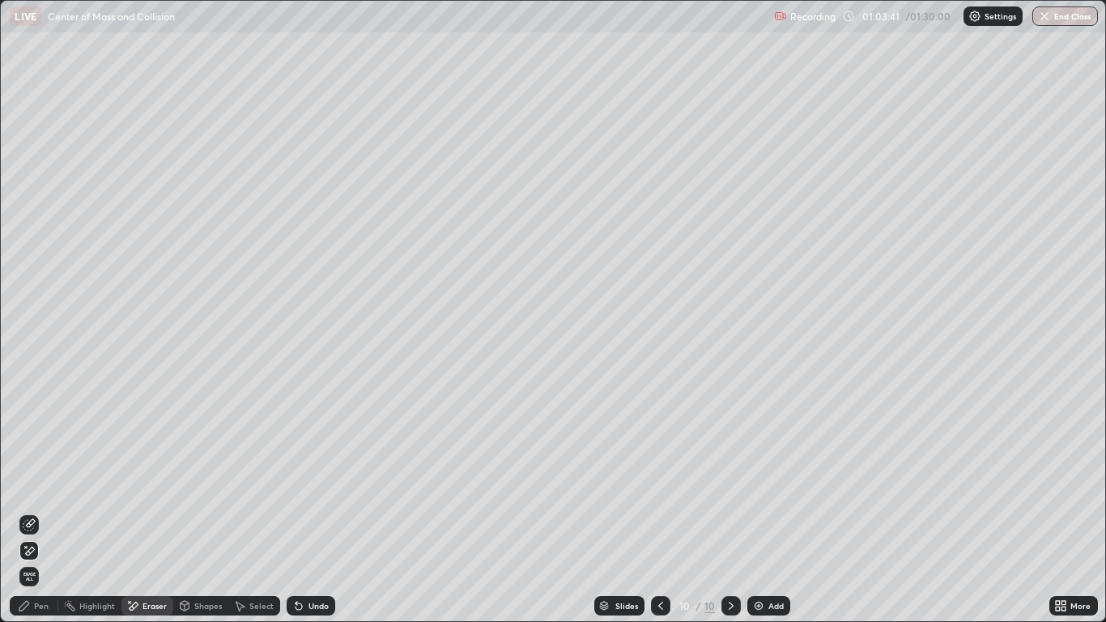
click at [41, 512] on div "Pen" at bounding box center [41, 606] width 15 height 8
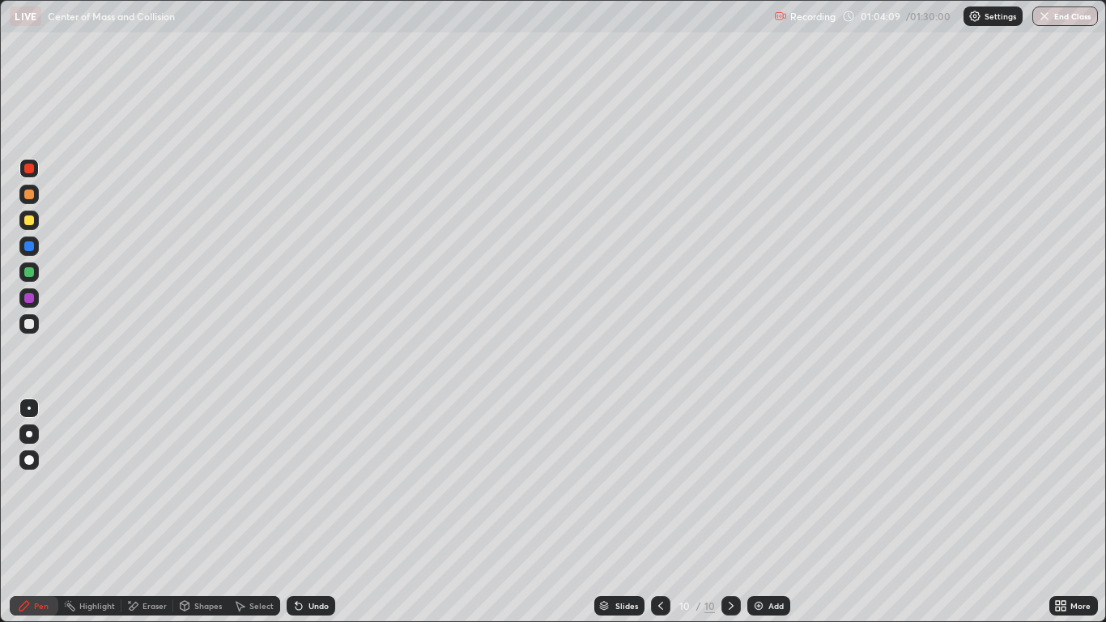
click at [317, 512] on div "Undo" at bounding box center [318, 606] width 20 height 8
click at [1059, 16] on button "End Class" at bounding box center [1066, 15] width 64 height 19
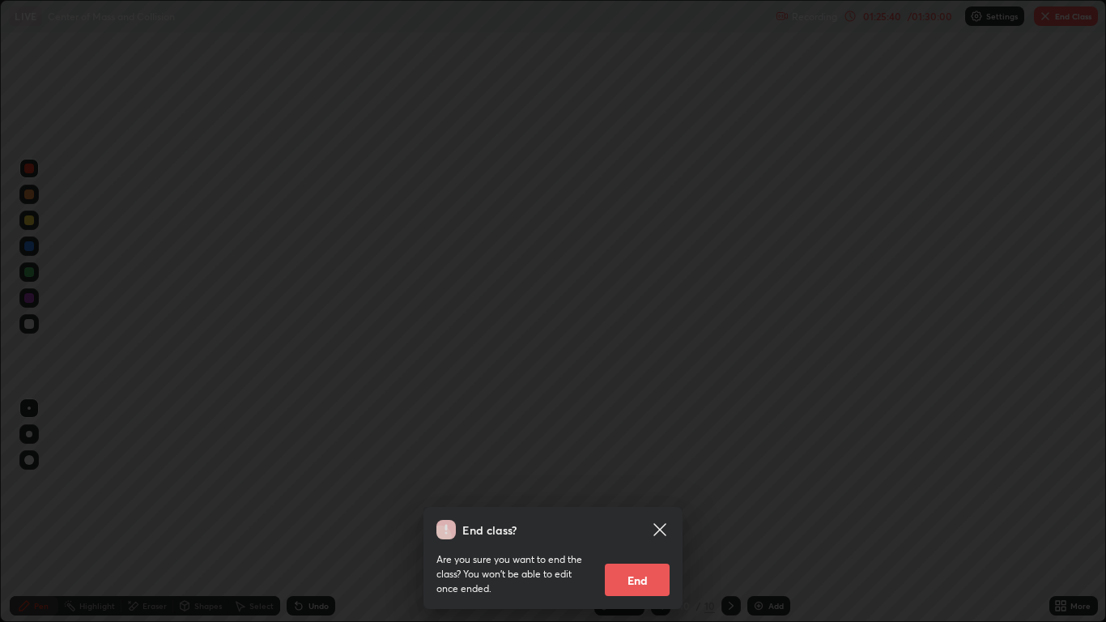
click at [656, 512] on button "End" at bounding box center [637, 580] width 65 height 32
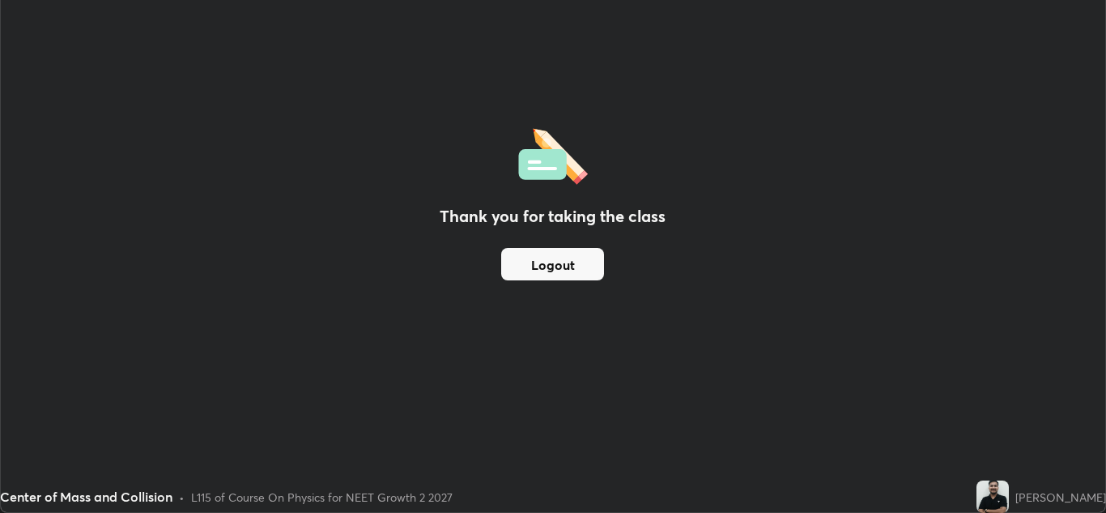
scroll to position [80456, 79863]
